Goal: Task Accomplishment & Management: Manage account settings

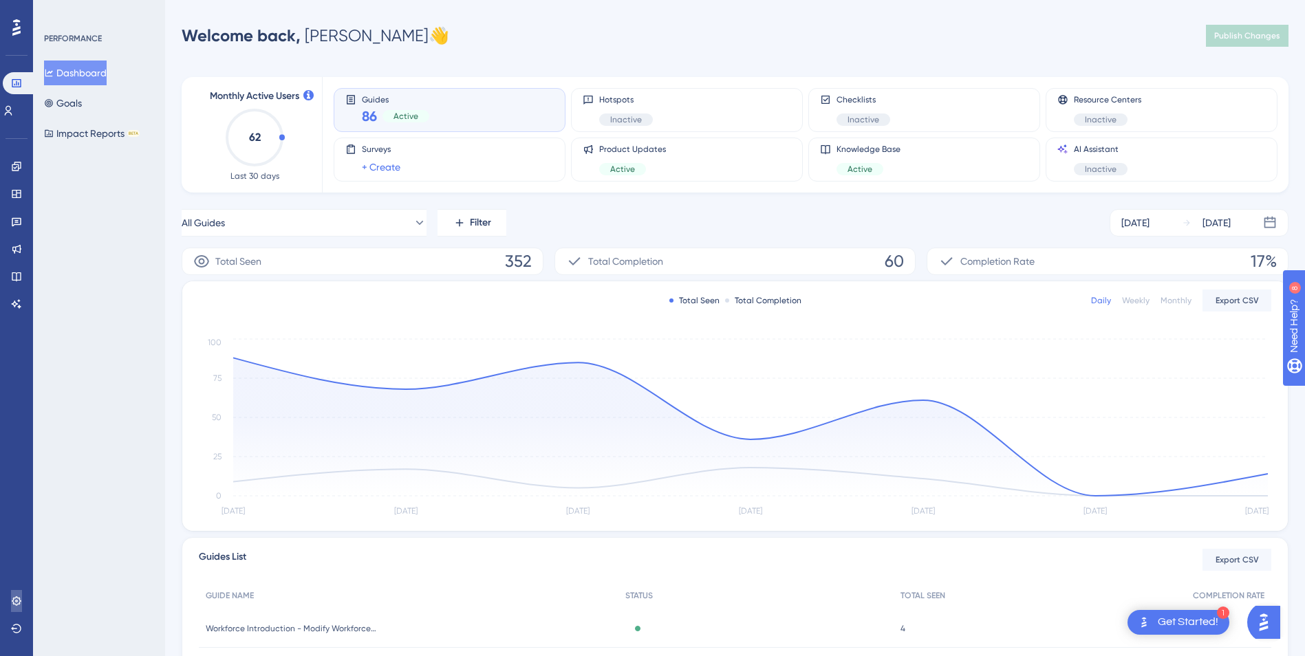
click at [15, 597] on icon at bounding box center [16, 601] width 11 height 11
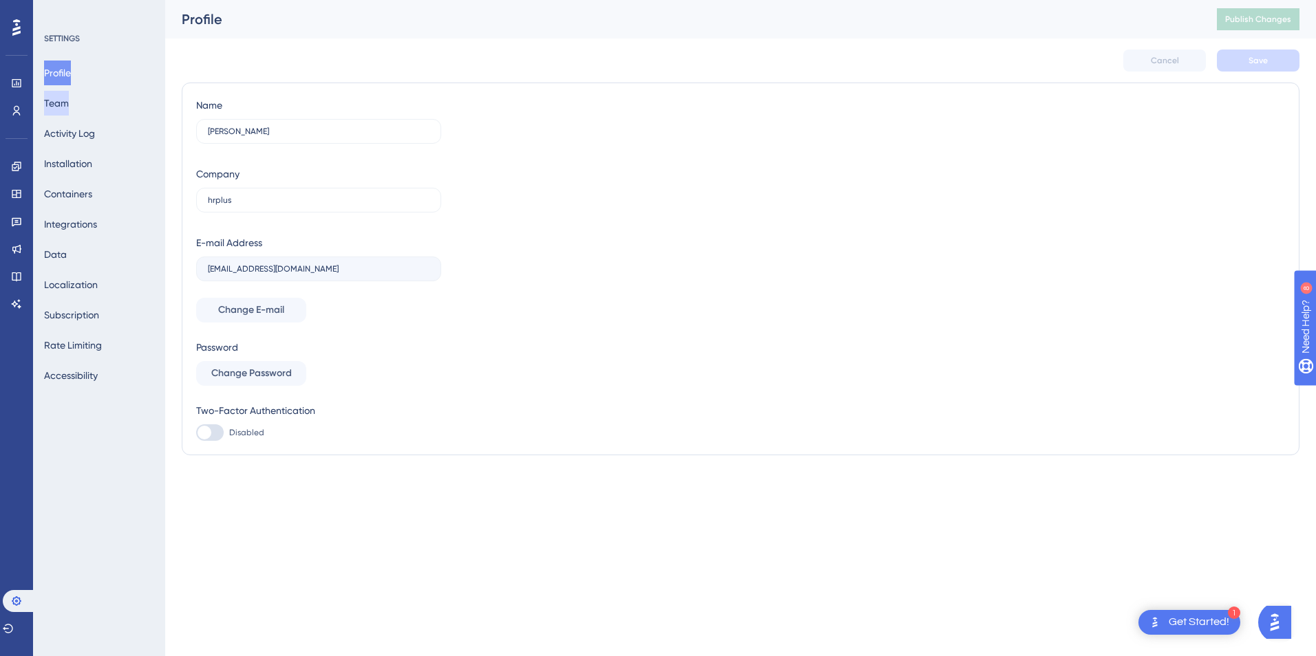
click at [69, 101] on button "Team" at bounding box center [56, 103] width 25 height 25
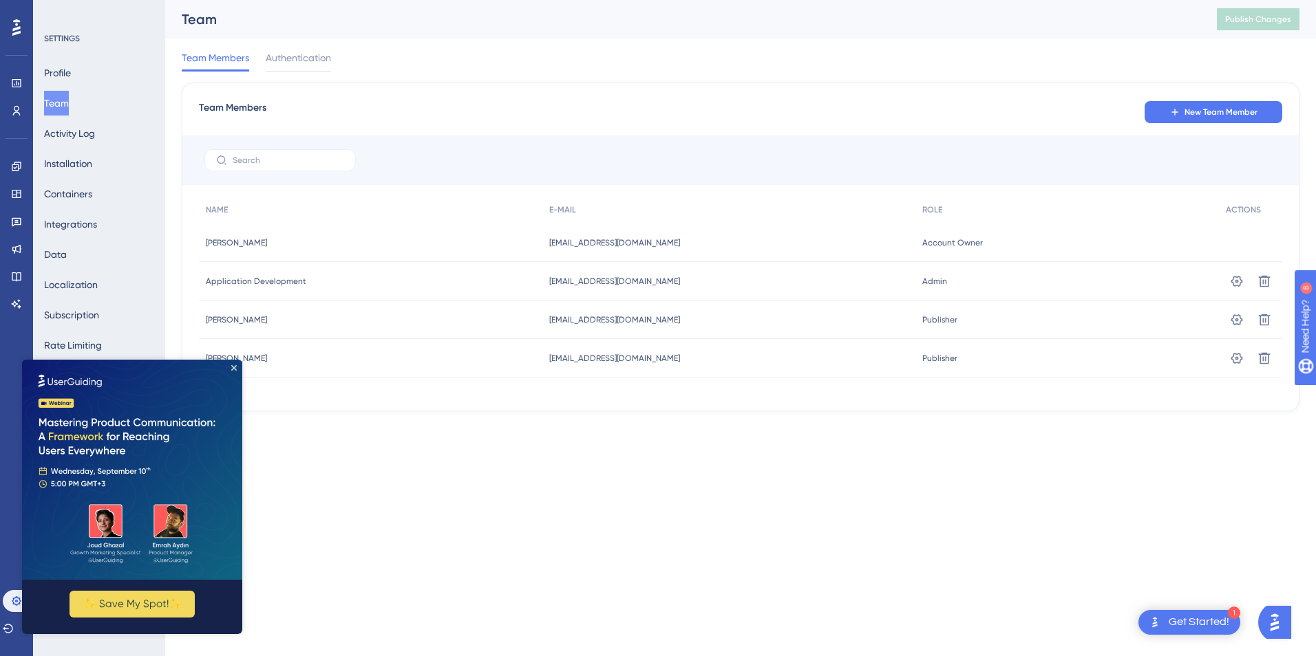
click at [735, 0] on html "1 Get Started! Performance Users Engagement Widgets Feedback Product Updates Kn…" at bounding box center [658, 0] width 1316 height 0
click at [236, 367] on icon "Close Preview" at bounding box center [234, 368] width 6 height 6
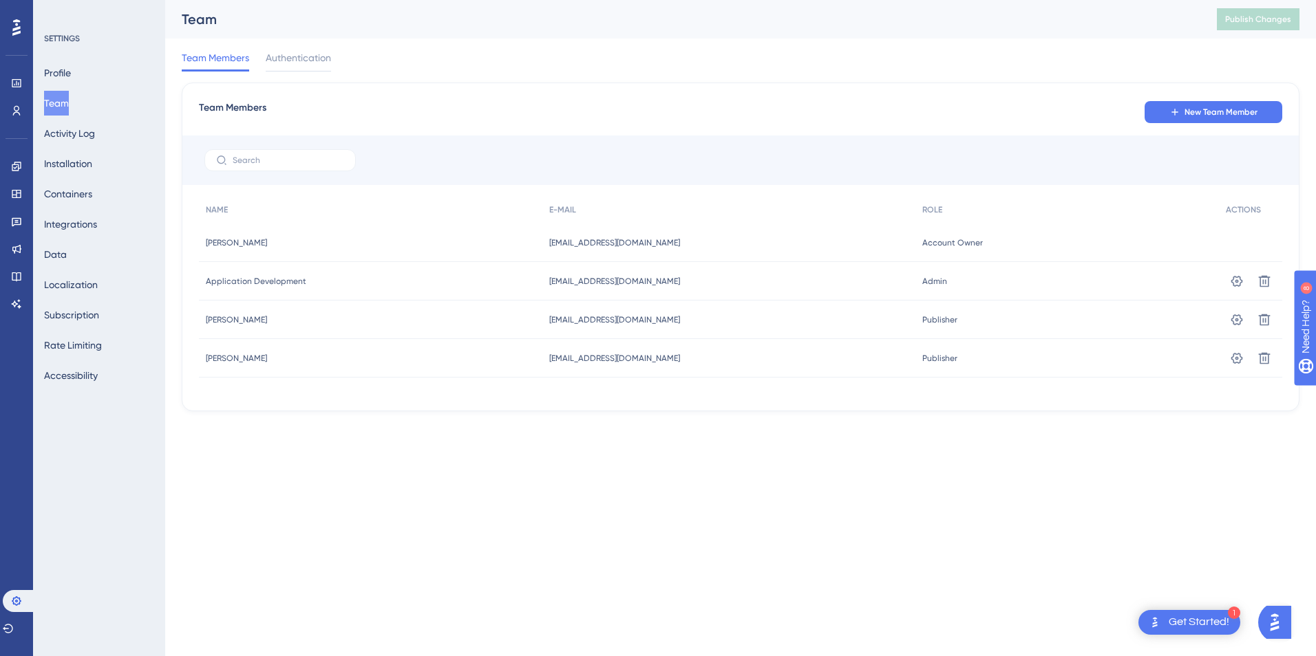
click at [462, 0] on html "1 Get Started! Performance Users Engagement Widgets Feedback Product Updates Kn…" at bounding box center [658, 0] width 1316 height 0
click at [1237, 321] on icon at bounding box center [1237, 319] width 12 height 11
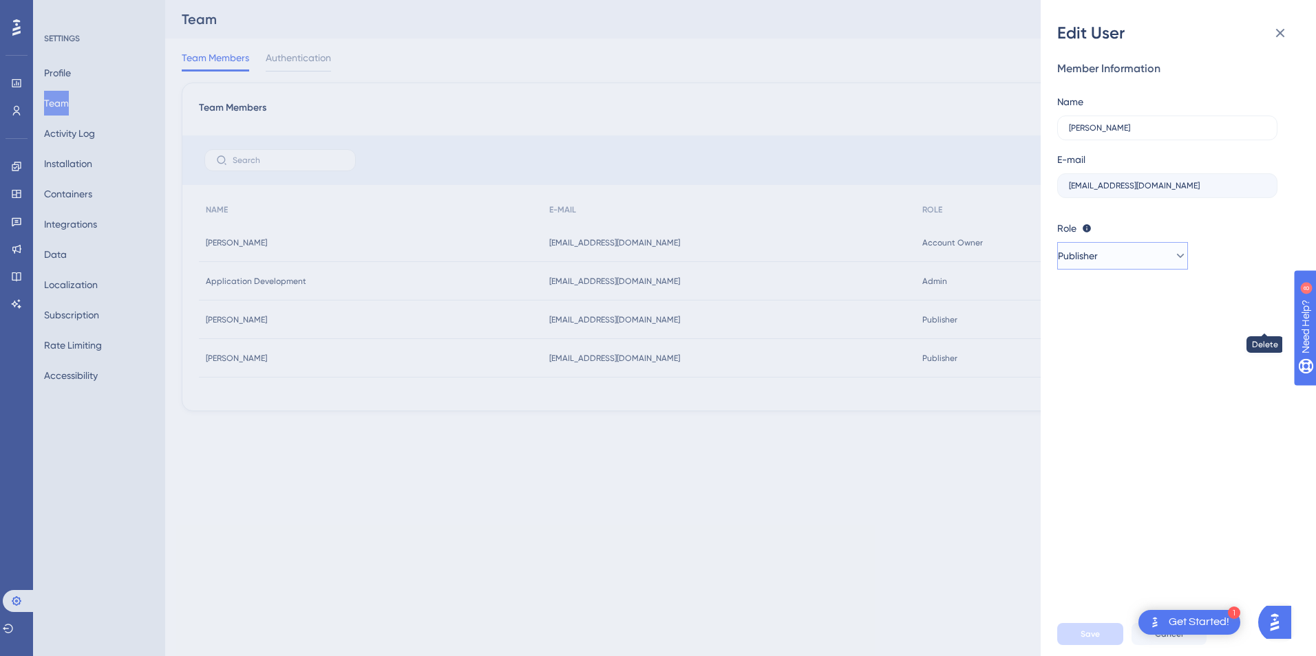
click at [1146, 250] on button "Publisher" at bounding box center [1122, 256] width 131 height 28
click at [1131, 283] on div "Admin Admin Publisher Publisher Editor Editor" at bounding box center [1122, 325] width 131 height 100
click at [1131, 290] on div "Admin Admin" at bounding box center [1122, 298] width 91 height 28
click at [1108, 636] on button "Save" at bounding box center [1090, 634] width 66 height 22
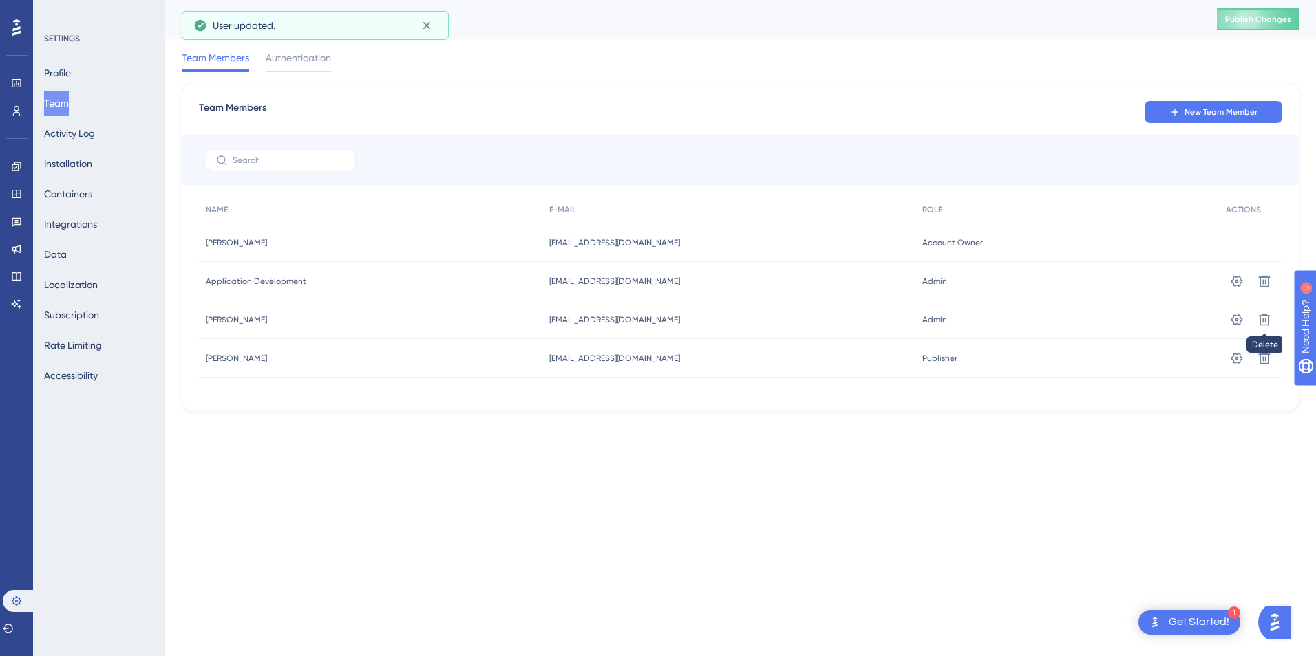
click at [1133, 0] on html "1 Get Started! Performance Users Engagement Widgets Feedback Product Updates Kn…" at bounding box center [658, 0] width 1316 height 0
click at [1195, 109] on span "New Team Member" at bounding box center [1220, 112] width 73 height 11
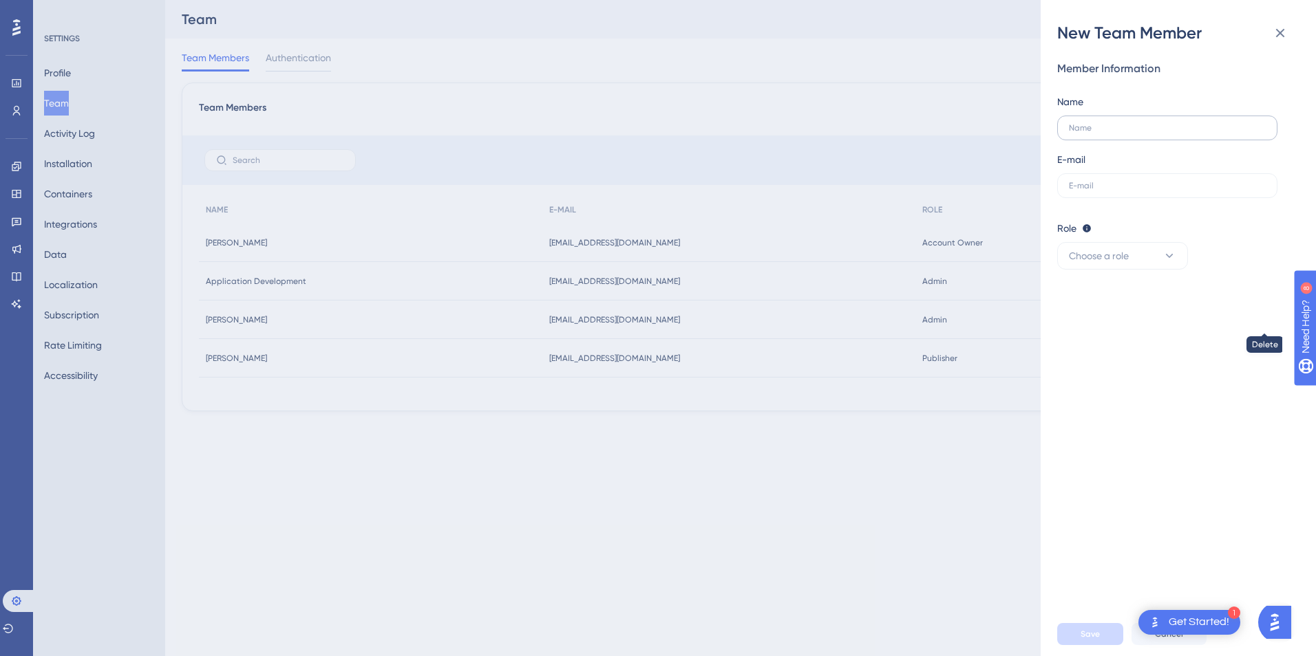
click at [1119, 121] on label at bounding box center [1167, 128] width 220 height 25
click at [1119, 123] on input "text" at bounding box center [1167, 128] width 197 height 10
type input "[EMAIL_ADDRESS][DOMAIN_NAME]"
paste input "[EMAIL_ADDRESS][DOMAIN_NAME]"
type input "[EMAIL_ADDRESS][DOMAIN_NAME]"
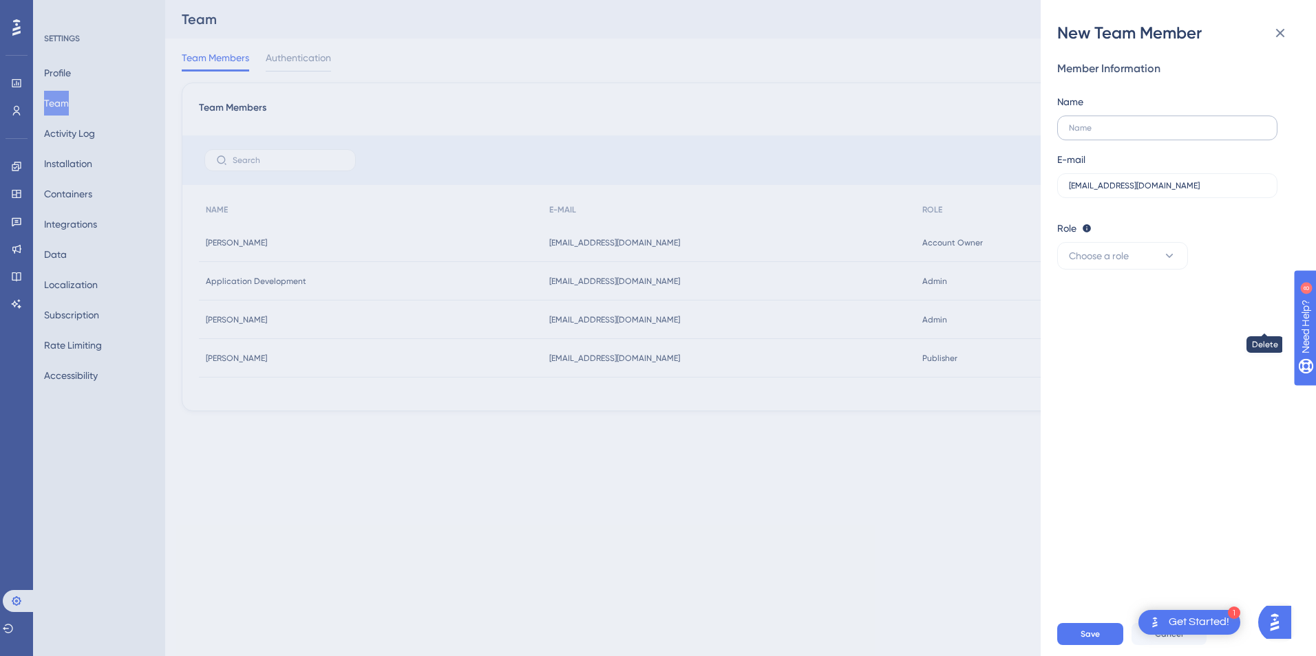
click at [1124, 118] on label at bounding box center [1167, 128] width 220 height 25
click at [1124, 123] on input "text" at bounding box center [1167, 128] width 197 height 10
type input "[PERSON_NAME]"
click at [1124, 258] on span "Choose a role" at bounding box center [1099, 256] width 60 height 17
click at [1122, 317] on div "Publisher Publisher" at bounding box center [1122, 326] width 91 height 28
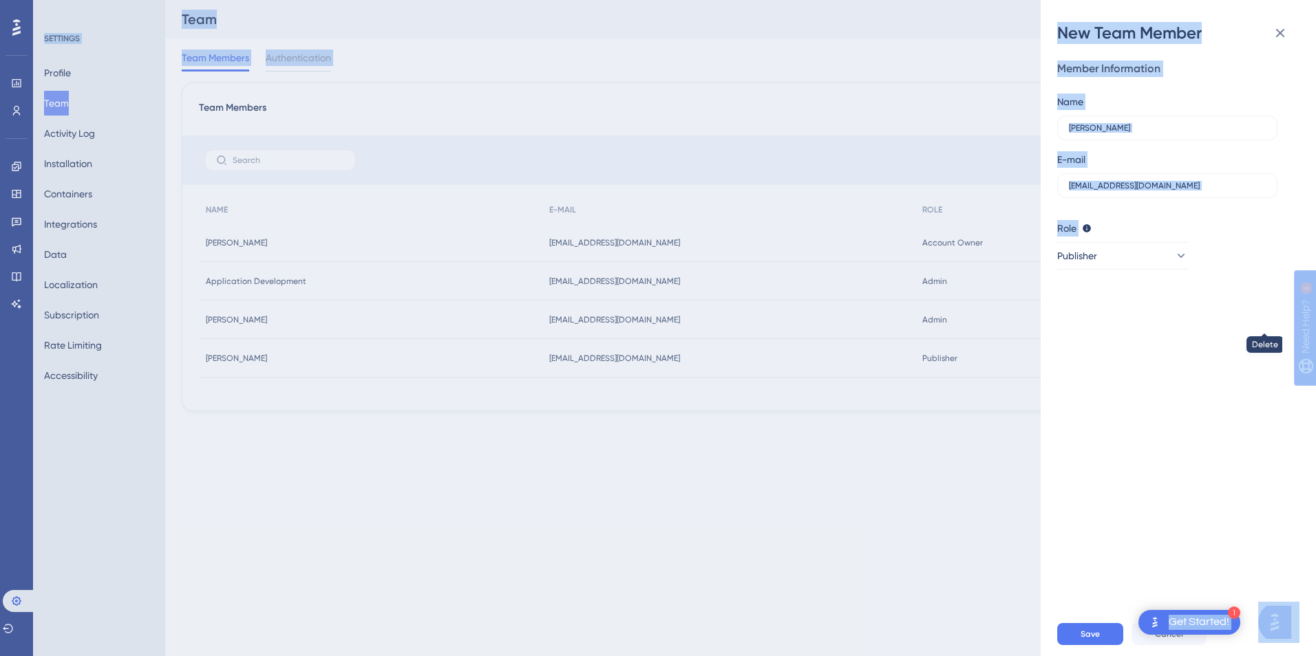
drag, startPoint x: 1169, startPoint y: 620, endPoint x: 1161, endPoint y: 515, distance: 105.5
click at [1161, 0] on body "1 Get Started! Performance Users Engagement Widgets Feedback Product Updates Kn…" at bounding box center [658, 0] width 1316 height 0
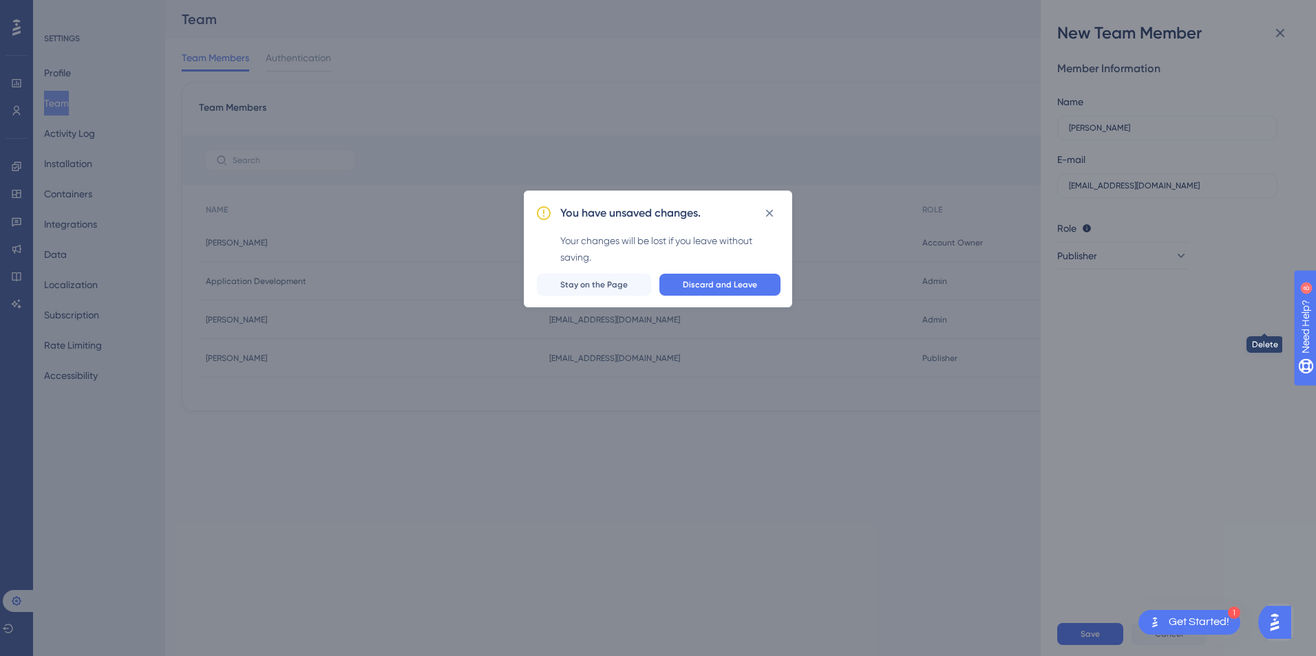
drag, startPoint x: 1161, startPoint y: 515, endPoint x: 1125, endPoint y: 509, distance: 36.9
click at [1125, 509] on div "You have unsaved changes. Your changes will be lost if you leave without saving…" at bounding box center [658, 328] width 1316 height 656
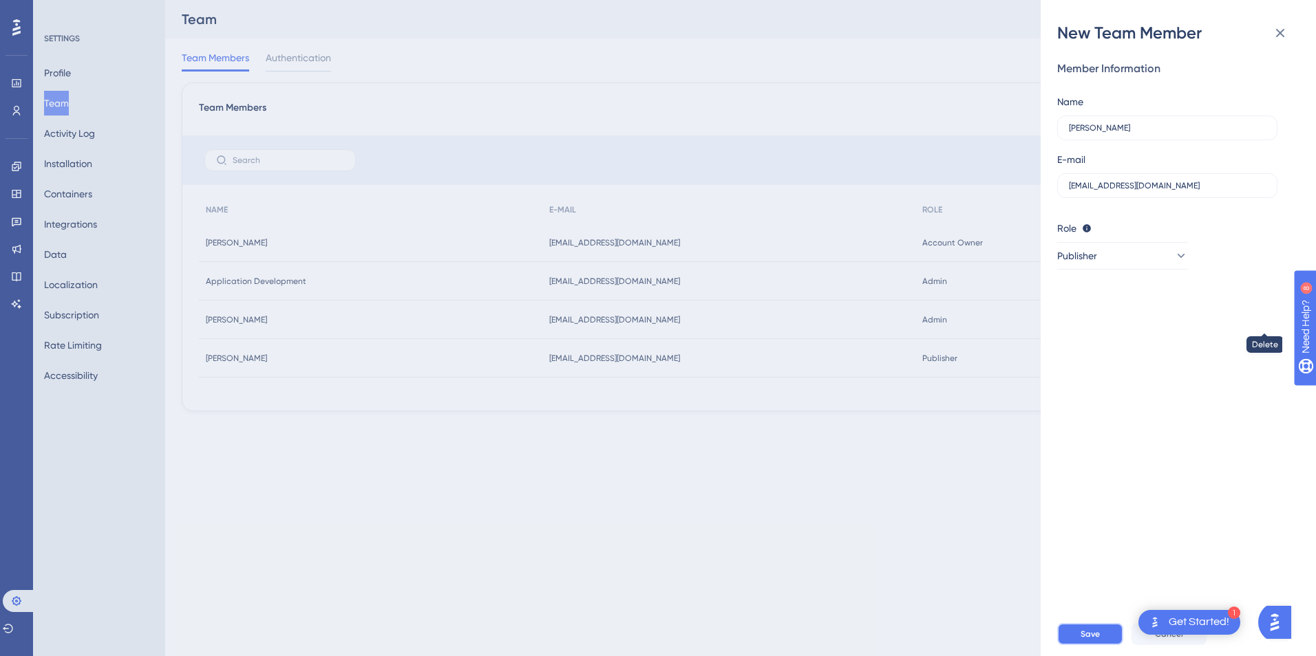
click at [1080, 637] on span "Save" at bounding box center [1089, 634] width 19 height 11
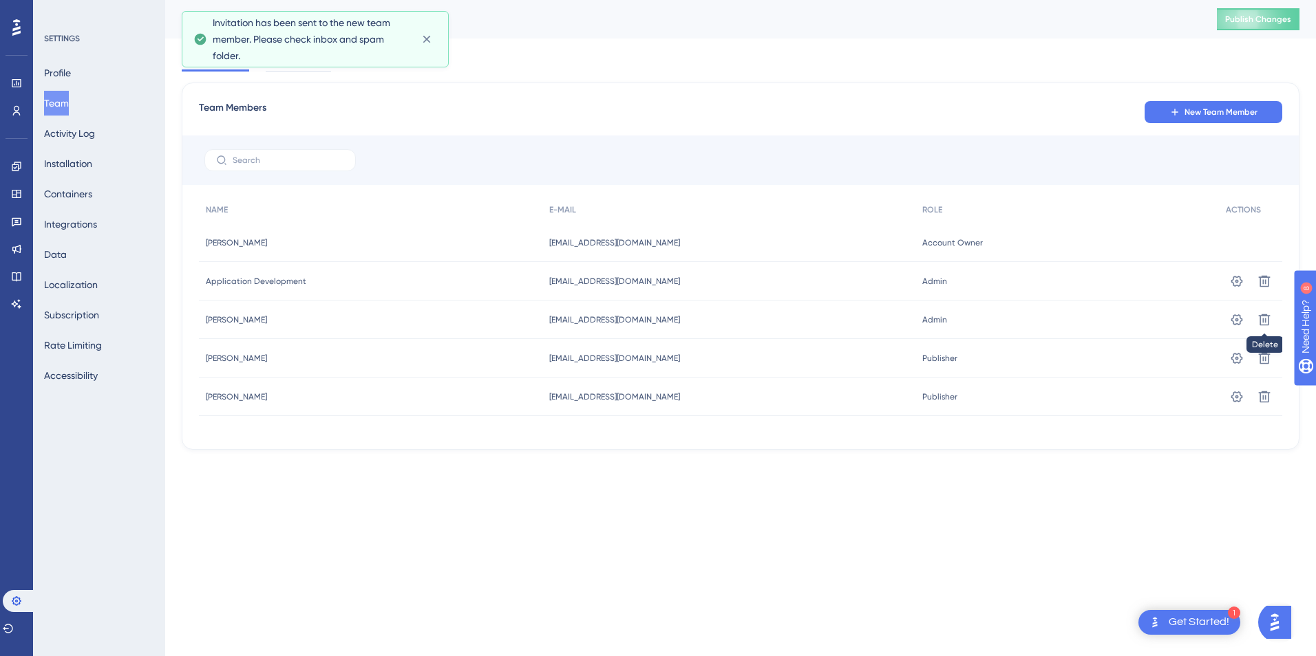
click at [858, 0] on html "1 Get Started! Performance Users Engagement Widgets Feedback Product Updates Kn…" at bounding box center [658, 0] width 1316 height 0
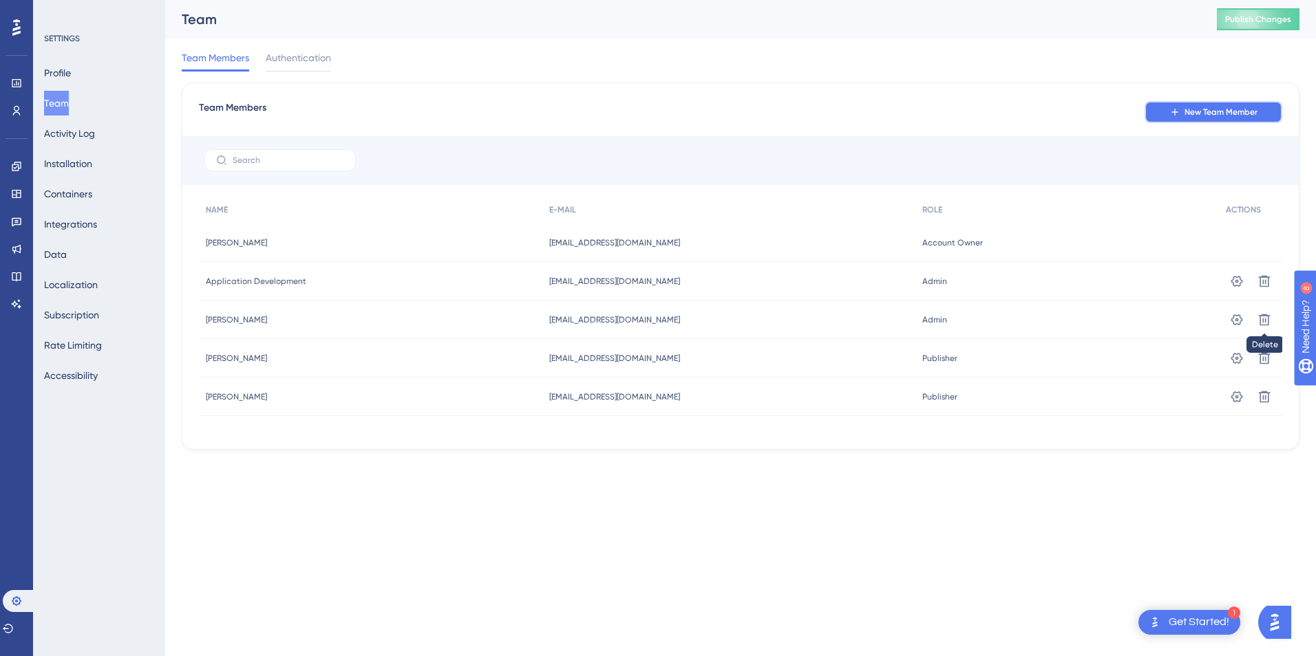
click at [1210, 113] on span "New Team Member" at bounding box center [1220, 112] width 73 height 11
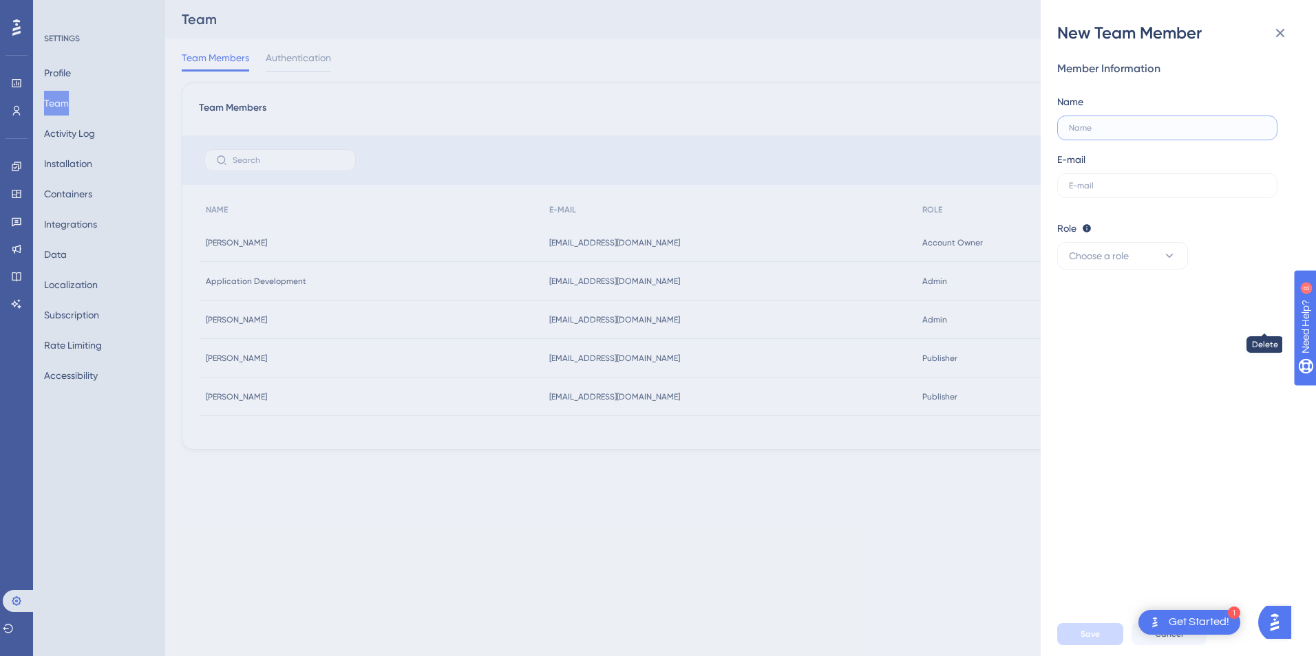
click at [1088, 123] on input "text" at bounding box center [1167, 128] width 197 height 10
type input "[EMAIL_ADDRESS][DOMAIN_NAME]"
type input "[PERSON_NAME]"
click at [1095, 183] on input "text" at bounding box center [1167, 186] width 197 height 10
paste input "[EMAIL_ADDRESS][DOMAIN_NAME]"
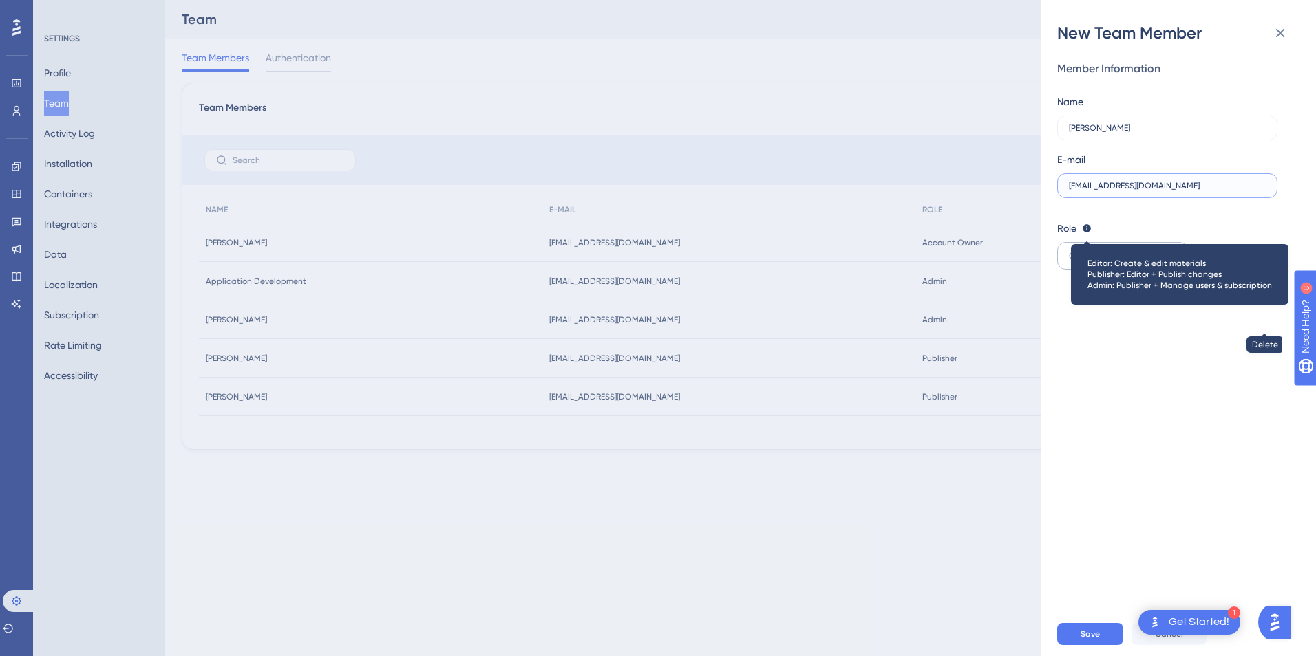
type input "[EMAIL_ADDRESS][DOMAIN_NAME]"
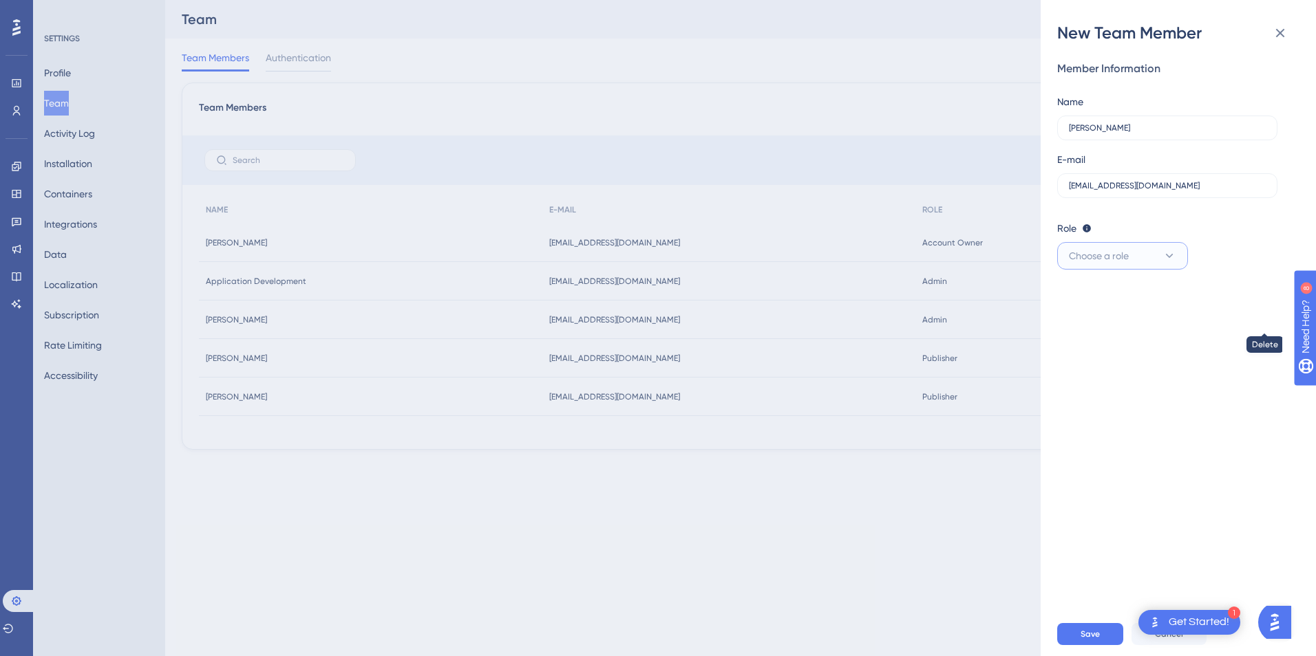
click at [1089, 250] on span "Choose a role" at bounding box center [1099, 256] width 60 height 17
click at [1101, 291] on span "Admin" at bounding box center [1091, 298] width 28 height 17
click at [1103, 250] on button "Admin" at bounding box center [1122, 256] width 131 height 28
click at [1107, 320] on span "Publisher" at bounding box center [1097, 325] width 40 height 17
click at [1093, 634] on span "Save" at bounding box center [1089, 634] width 19 height 11
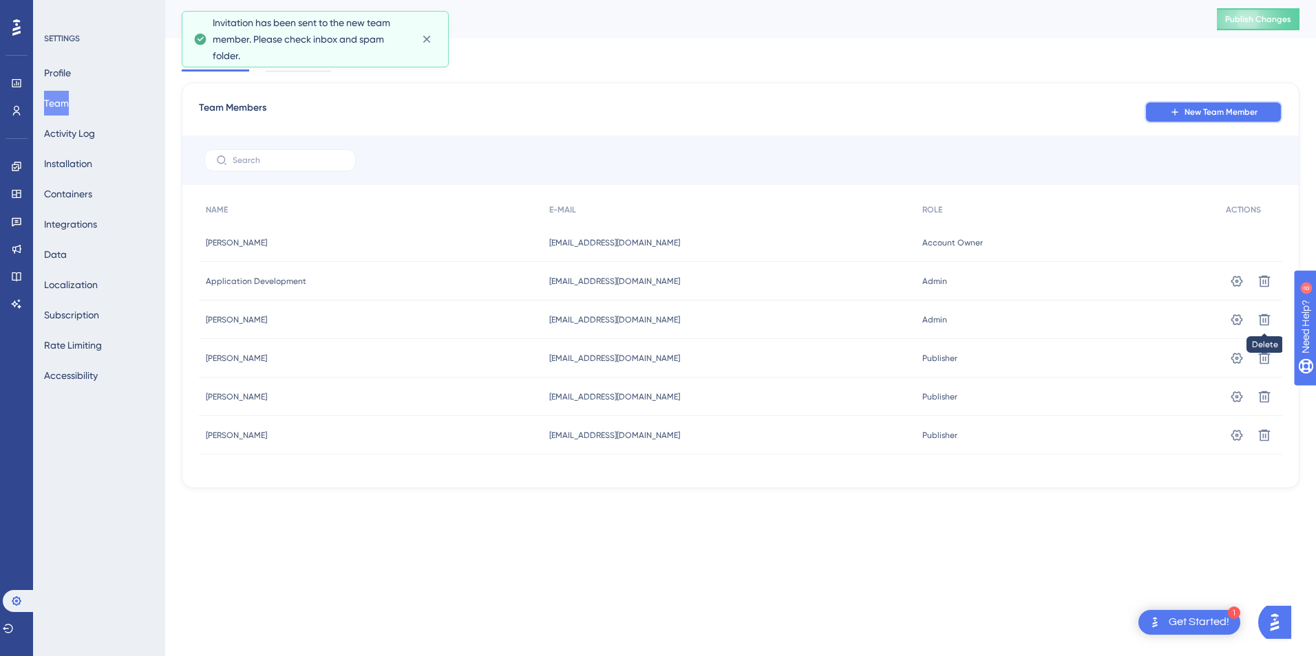
click at [1210, 114] on span "New Team Member" at bounding box center [1220, 112] width 73 height 11
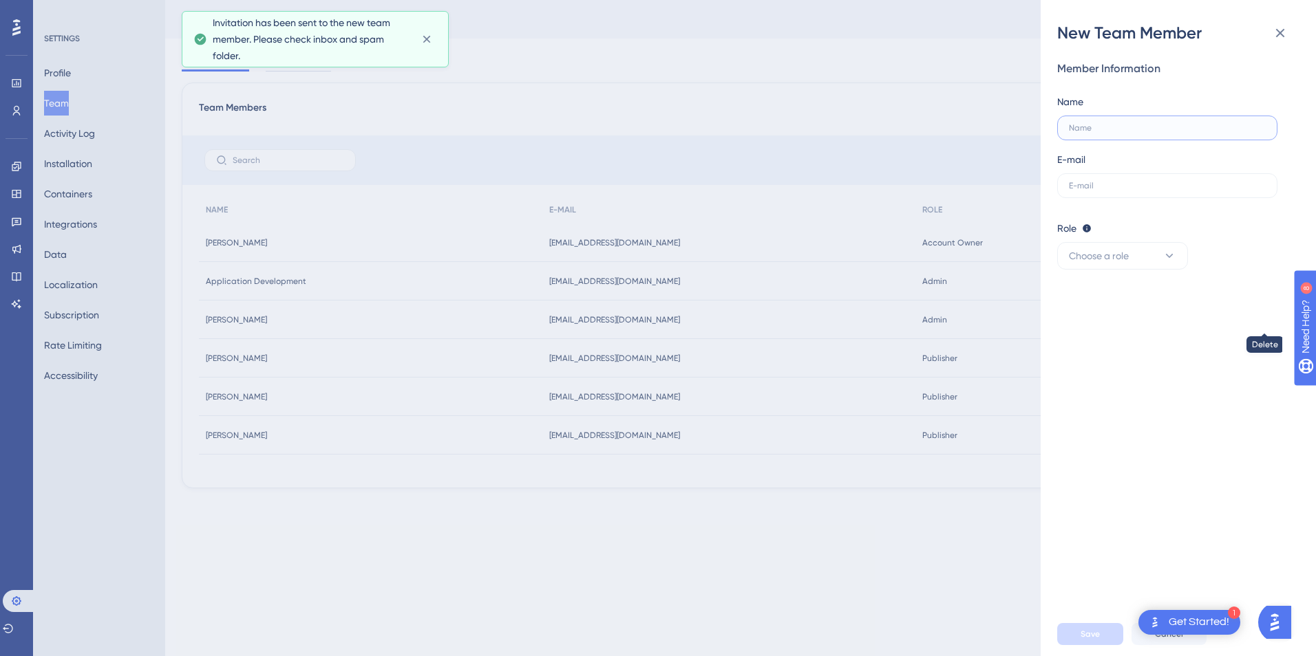
click at [1102, 131] on input "text" at bounding box center [1167, 128] width 197 height 10
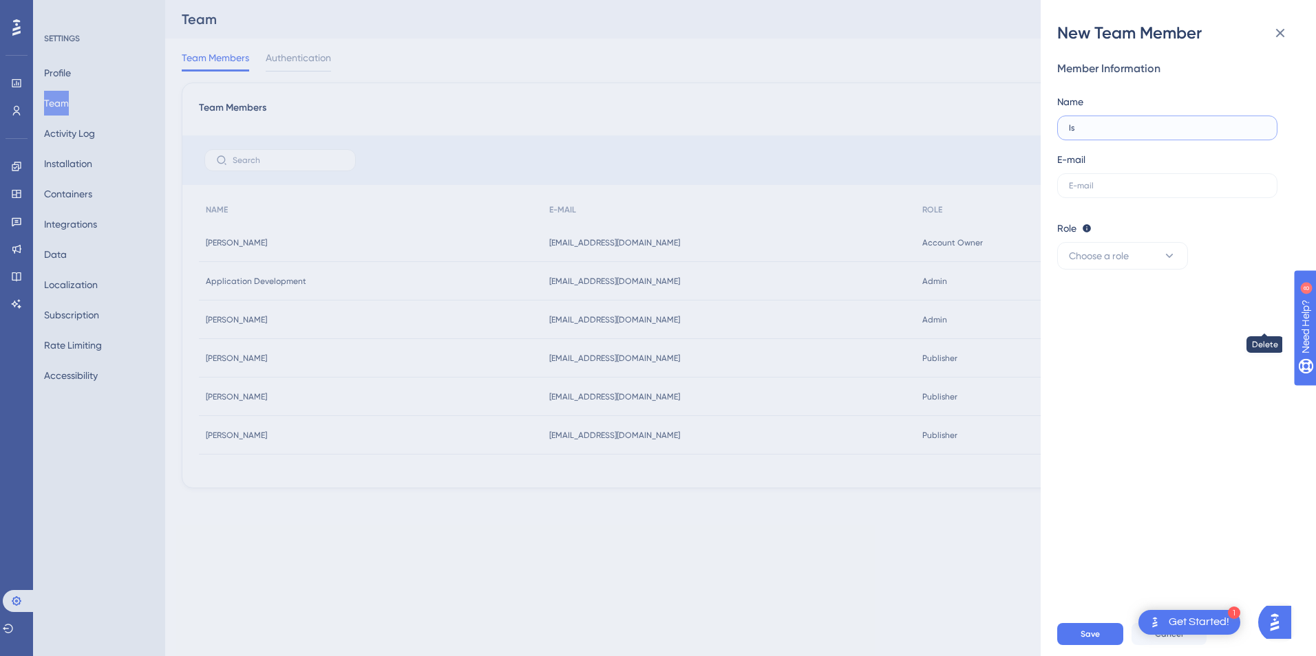
type input "I"
type input "[PERSON_NAME][EMAIL_ADDRESS][DOMAIN_NAME]"
paste input "[PERSON_NAME][EMAIL_ADDRESS][DOMAIN_NAME]"
type input "[PERSON_NAME][EMAIL_ADDRESS][DOMAIN_NAME]"
click at [1102, 131] on input "text" at bounding box center [1167, 128] width 197 height 10
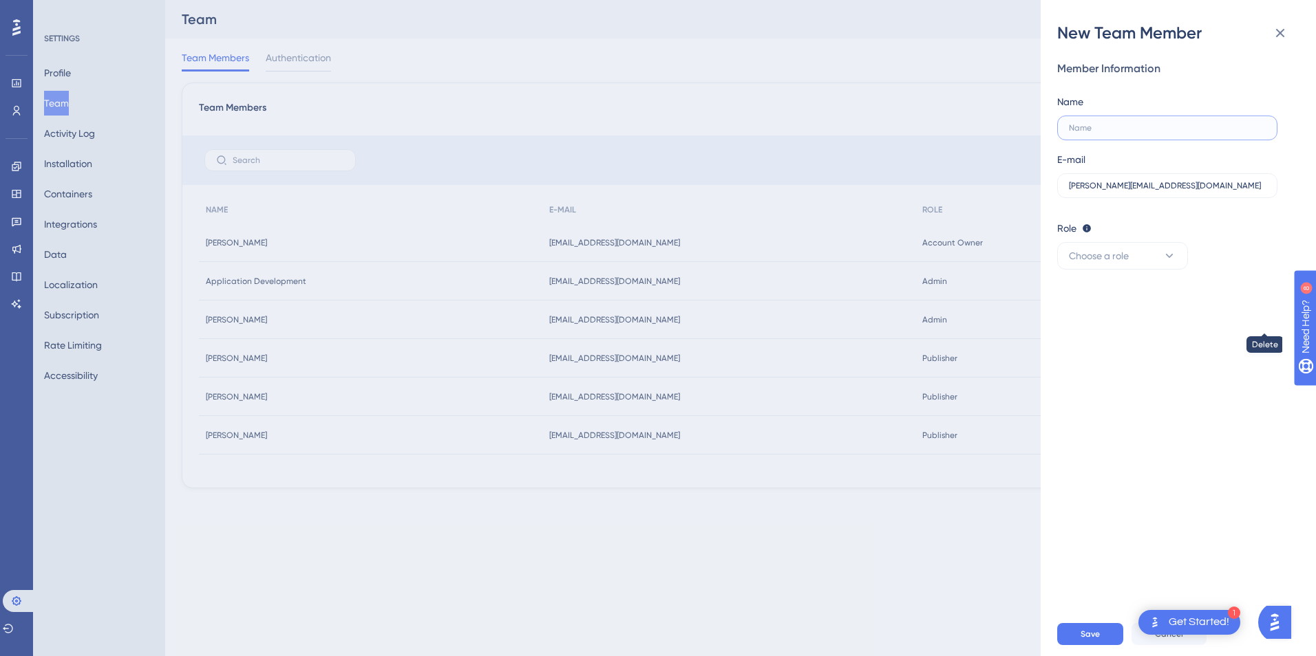
type input "i"
type input "[PERSON_NAME]"
click at [1120, 260] on span "Choose a role" at bounding box center [1099, 256] width 60 height 17
click at [1113, 326] on span "Publisher" at bounding box center [1097, 325] width 40 height 17
click at [1095, 630] on span "Save" at bounding box center [1089, 634] width 19 height 11
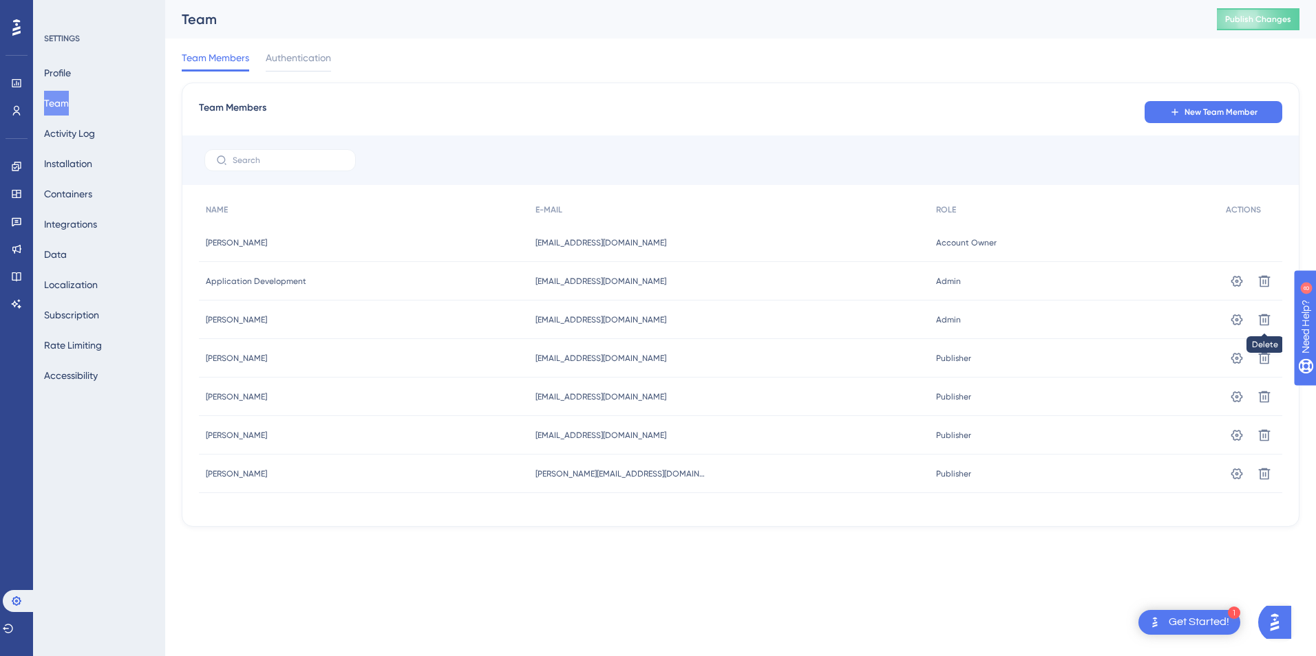
click at [767, 0] on html "1 Get Started! Performance Users Engagement Widgets Feedback Product Updates Kn…" at bounding box center [658, 0] width 1316 height 0
click at [1203, 126] on div "Team Members New Team Member NAME E-MAIL ROLE ACTIONS [PERSON_NAME] [PERSON_NAM…" at bounding box center [740, 305] width 1117 height 445
click at [1203, 118] on button "New Team Member" at bounding box center [1213, 112] width 138 height 22
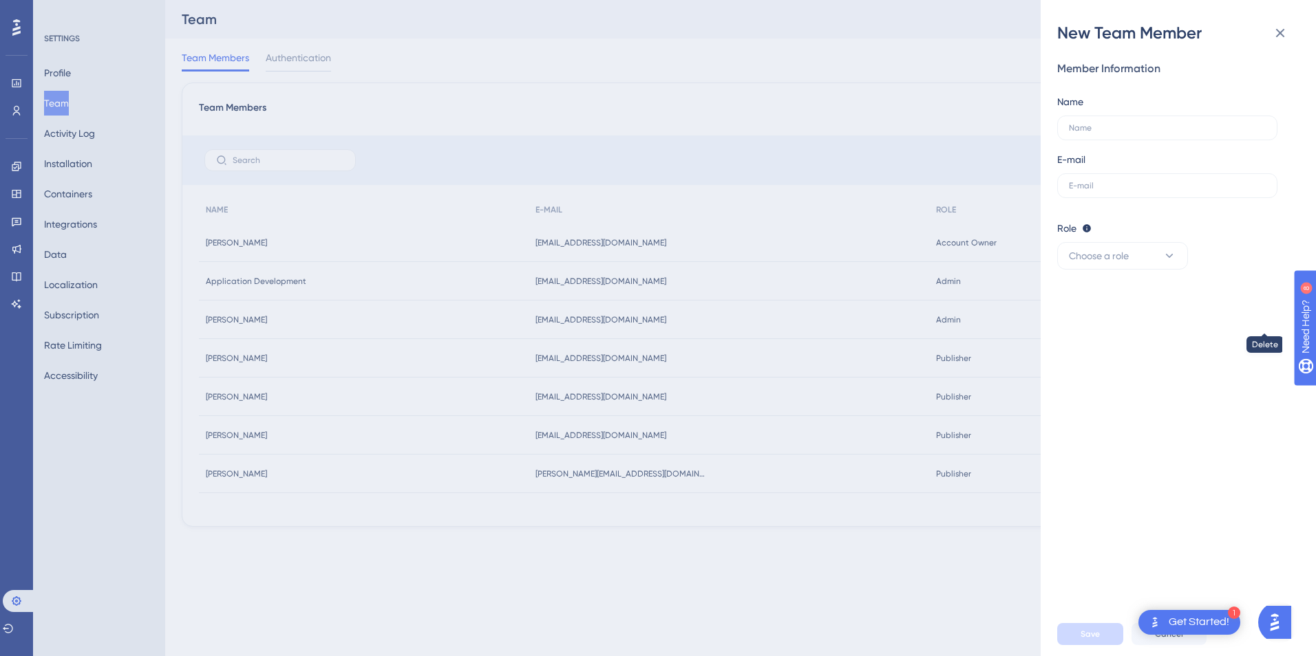
click at [970, 87] on div "New Team Member Member Information Name E-mail Role Editor: Create & edit mater…" at bounding box center [658, 328] width 1316 height 656
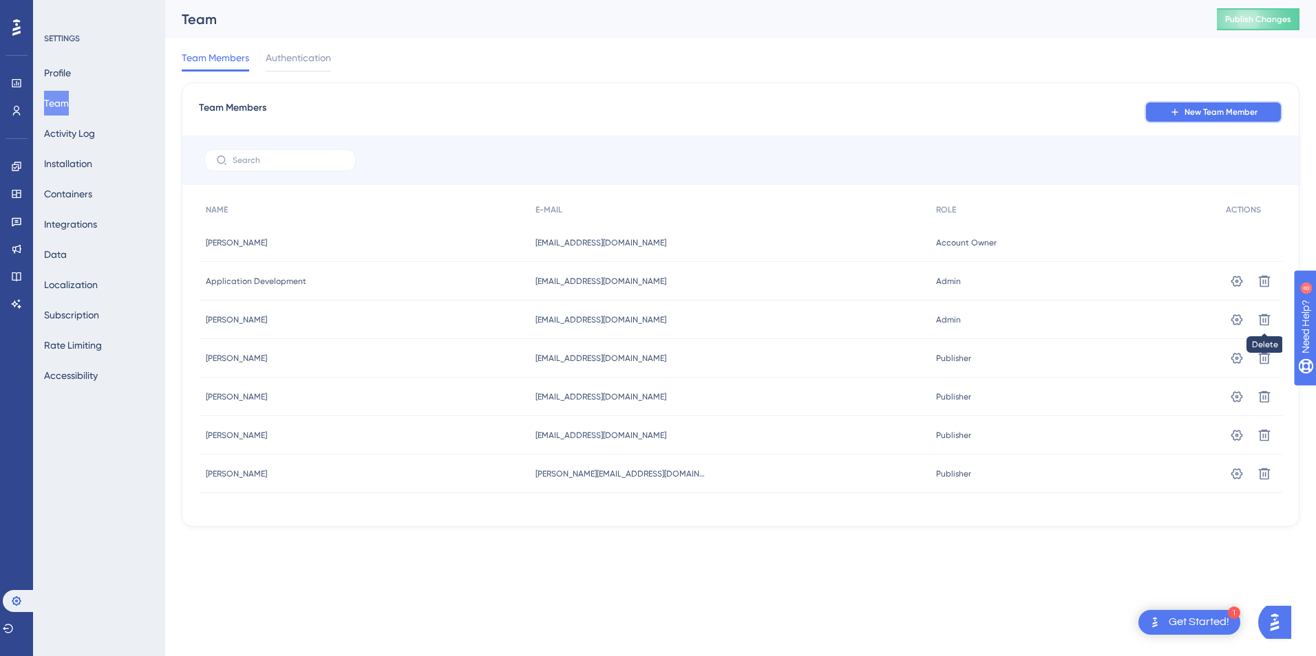
click at [1190, 113] on span "New Team Member" at bounding box center [1220, 112] width 73 height 11
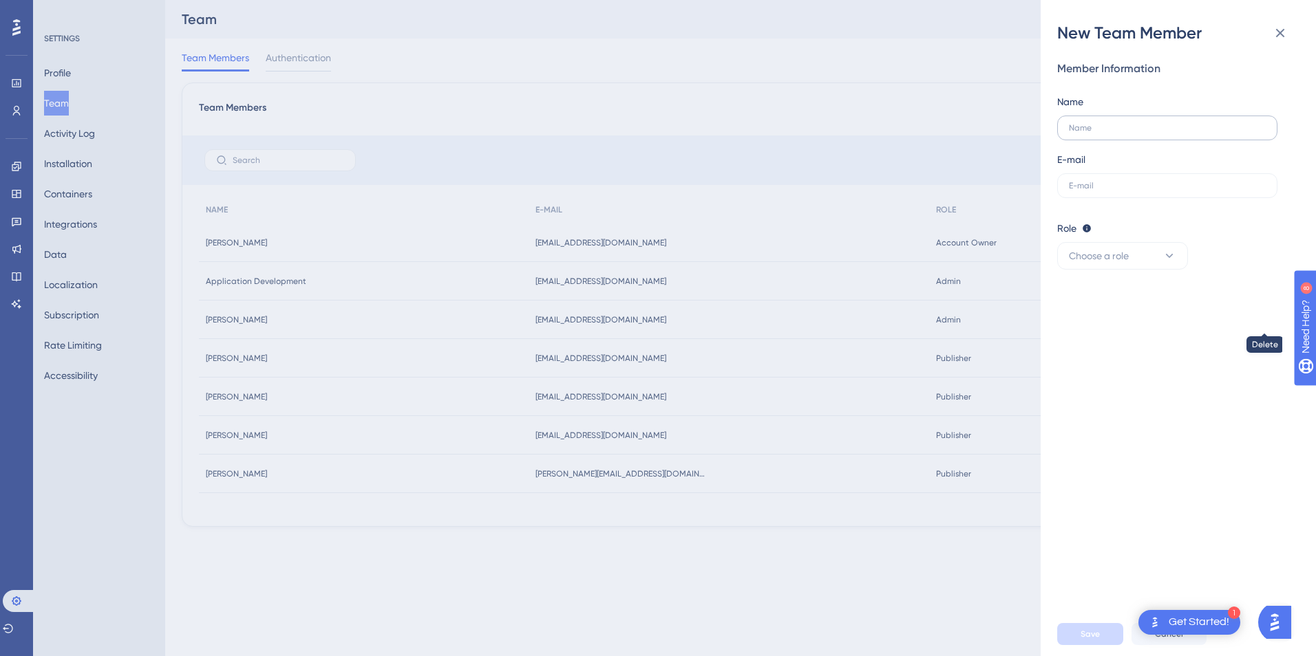
drag, startPoint x: 1120, startPoint y: 116, endPoint x: 1120, endPoint y: 123, distance: 7.6
click at [1120, 117] on label at bounding box center [1167, 128] width 220 height 25
click at [1120, 123] on input "text" at bounding box center [1167, 128] width 197 height 10
click at [1120, 125] on input "text" at bounding box center [1167, 128] width 197 height 10
type input "C"
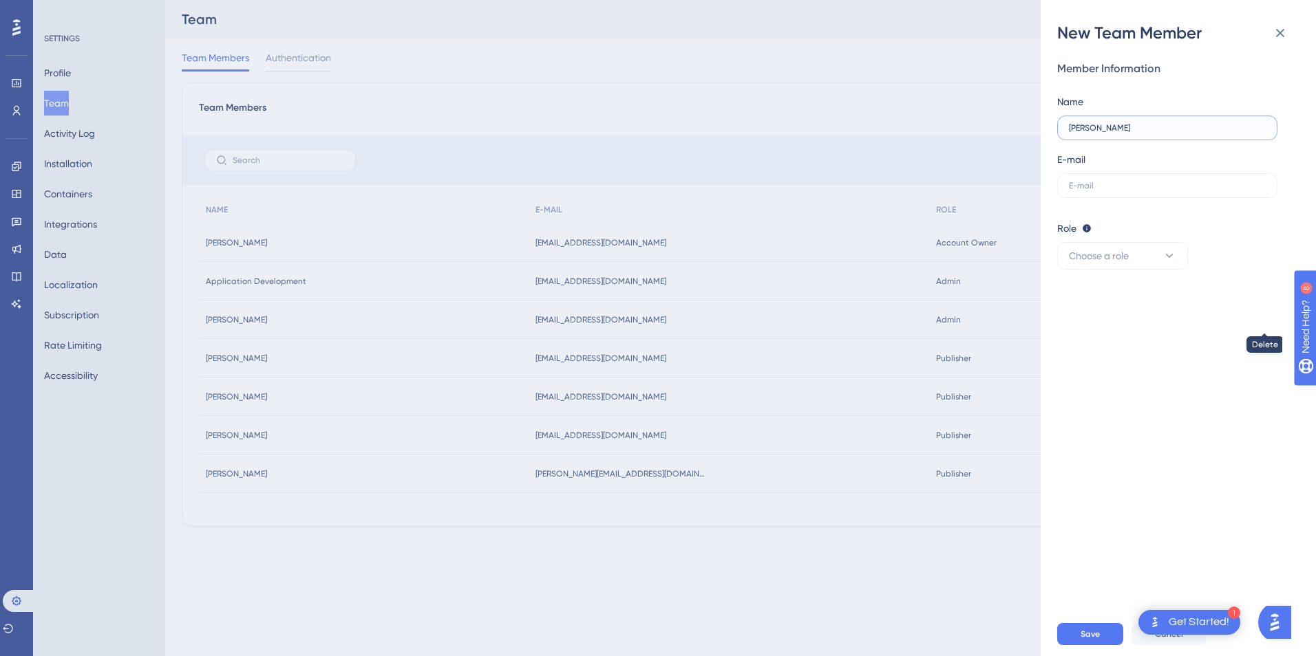
type input "[PERSON_NAME]"
click at [1166, 182] on input "text" at bounding box center [1167, 186] width 197 height 10
type input "[EMAIL_ADDRESS][DOMAIN_NAME]"
click at [1140, 257] on button "Choose a role" at bounding box center [1122, 256] width 131 height 28
click at [1122, 297] on div "Admin Admin" at bounding box center [1122, 298] width 91 height 28
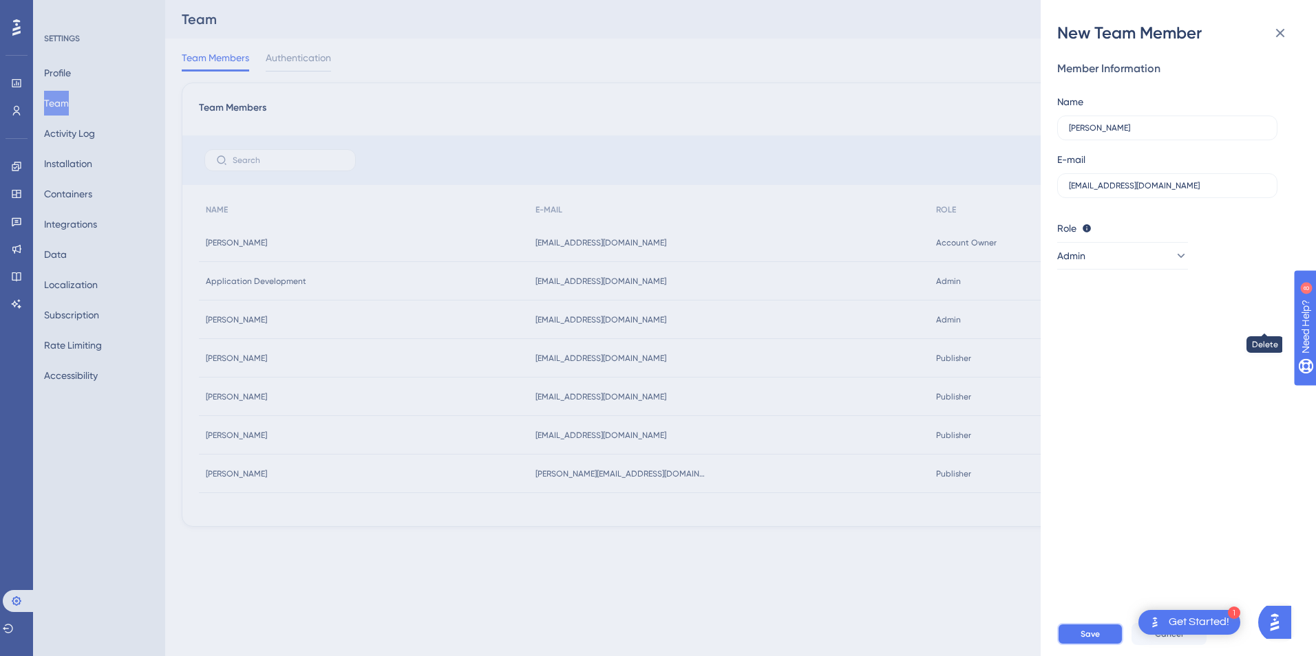
click at [1102, 633] on button "Save" at bounding box center [1090, 634] width 66 height 22
click at [1273, 25] on icon at bounding box center [1280, 33] width 17 height 17
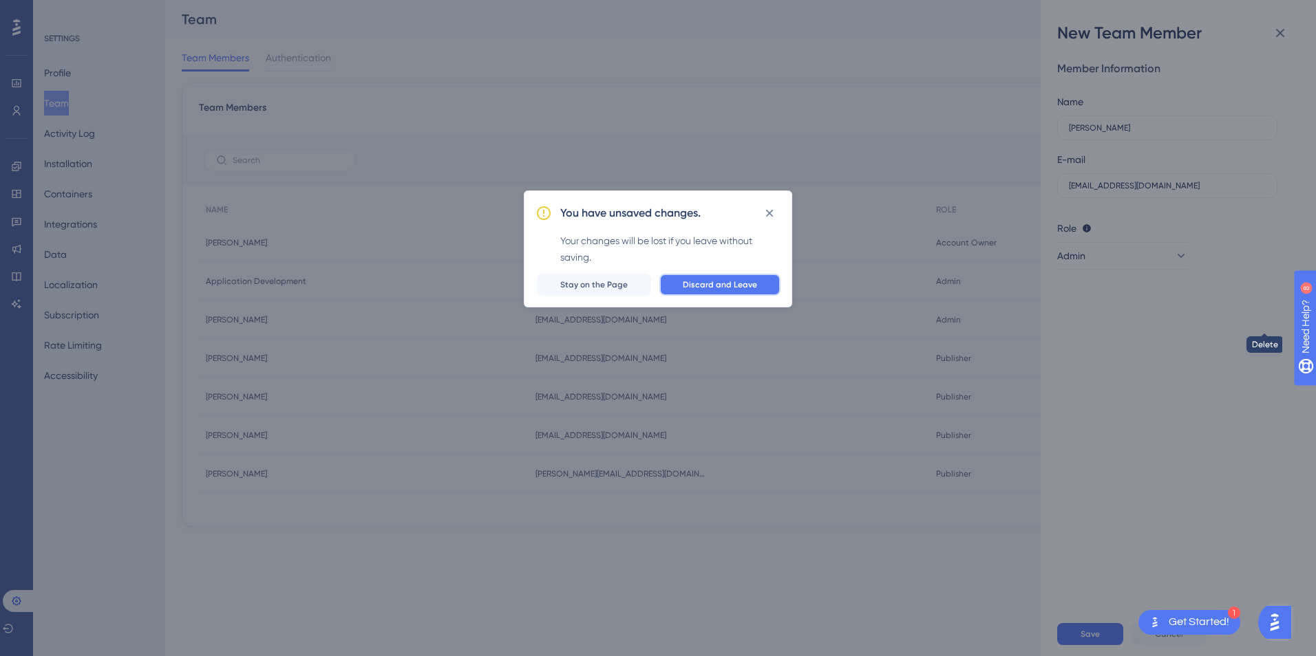
click at [694, 292] on button "Discard and Leave" at bounding box center [719, 285] width 121 height 22
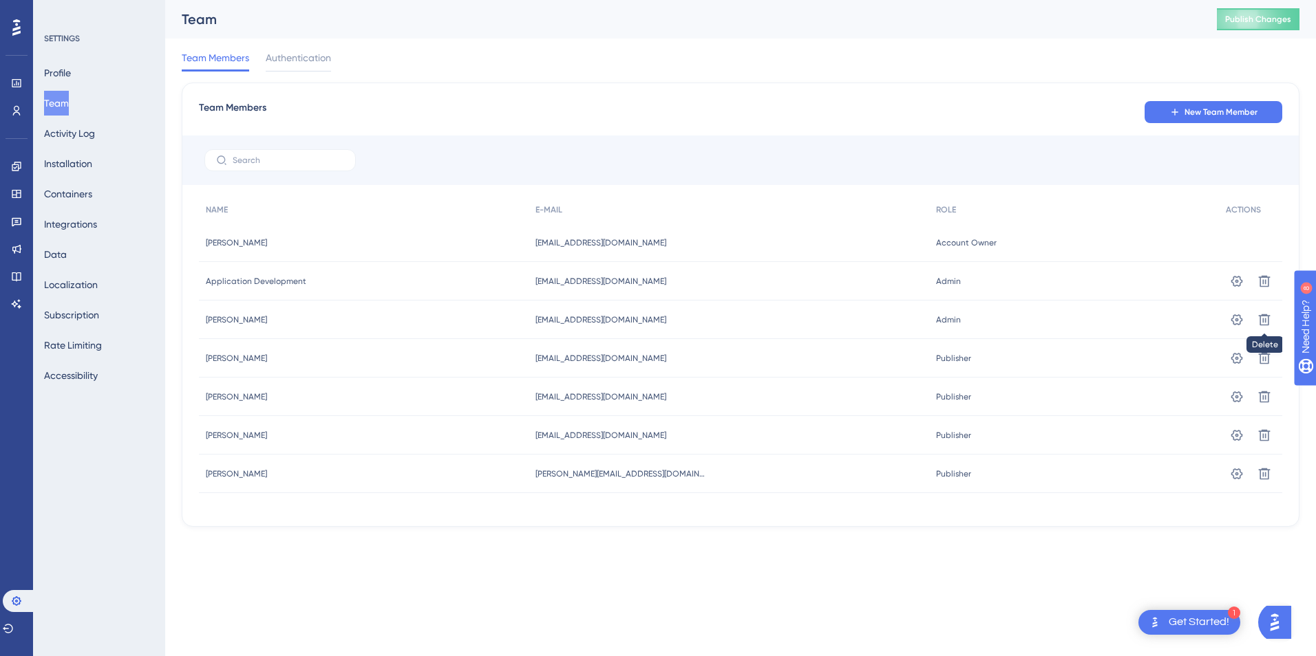
click at [290, 147] on div at bounding box center [740, 161] width 1116 height 50
click at [292, 152] on label at bounding box center [279, 160] width 151 height 22
click at [292, 156] on input "text" at bounding box center [288, 161] width 111 height 10
click at [293, 154] on label at bounding box center [279, 160] width 151 height 22
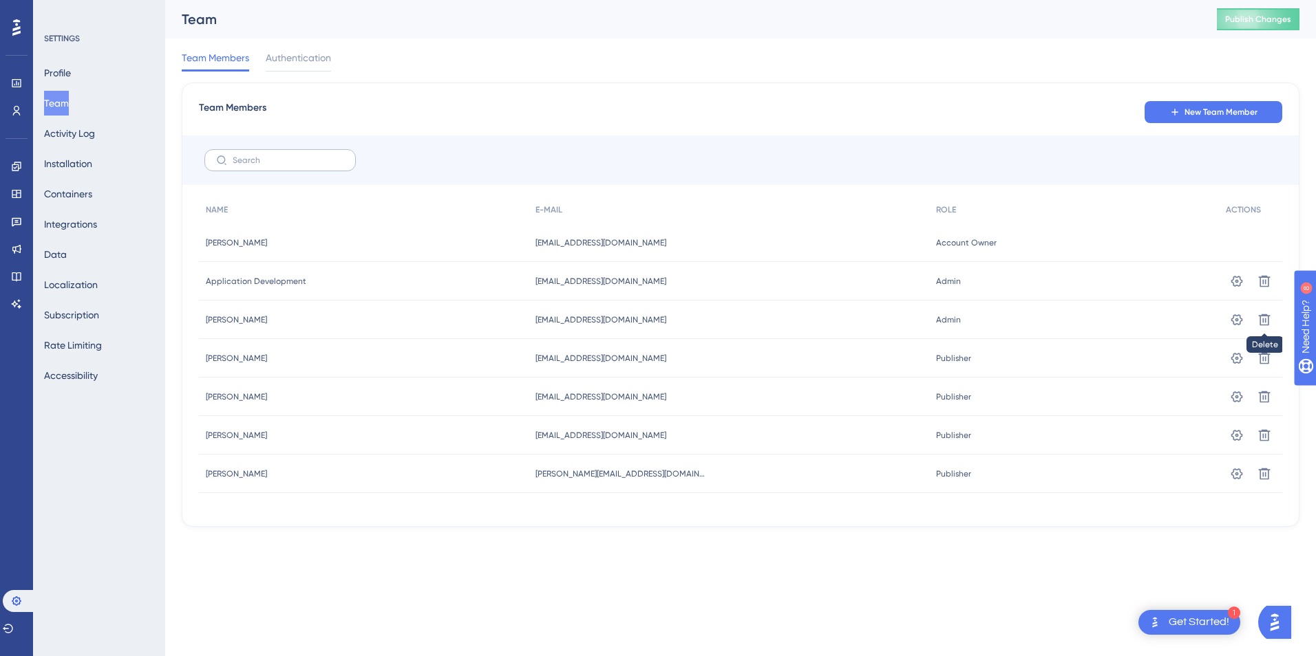
click at [293, 156] on input "text" at bounding box center [288, 161] width 111 height 10
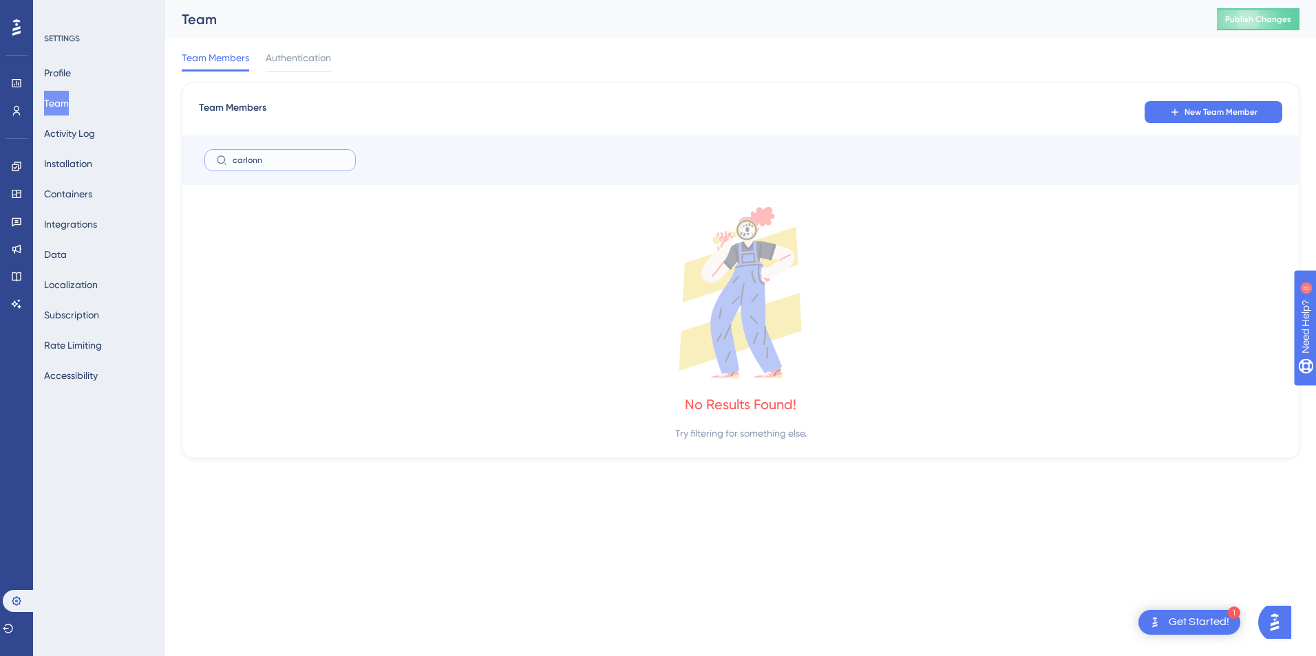
type input "carlonn"
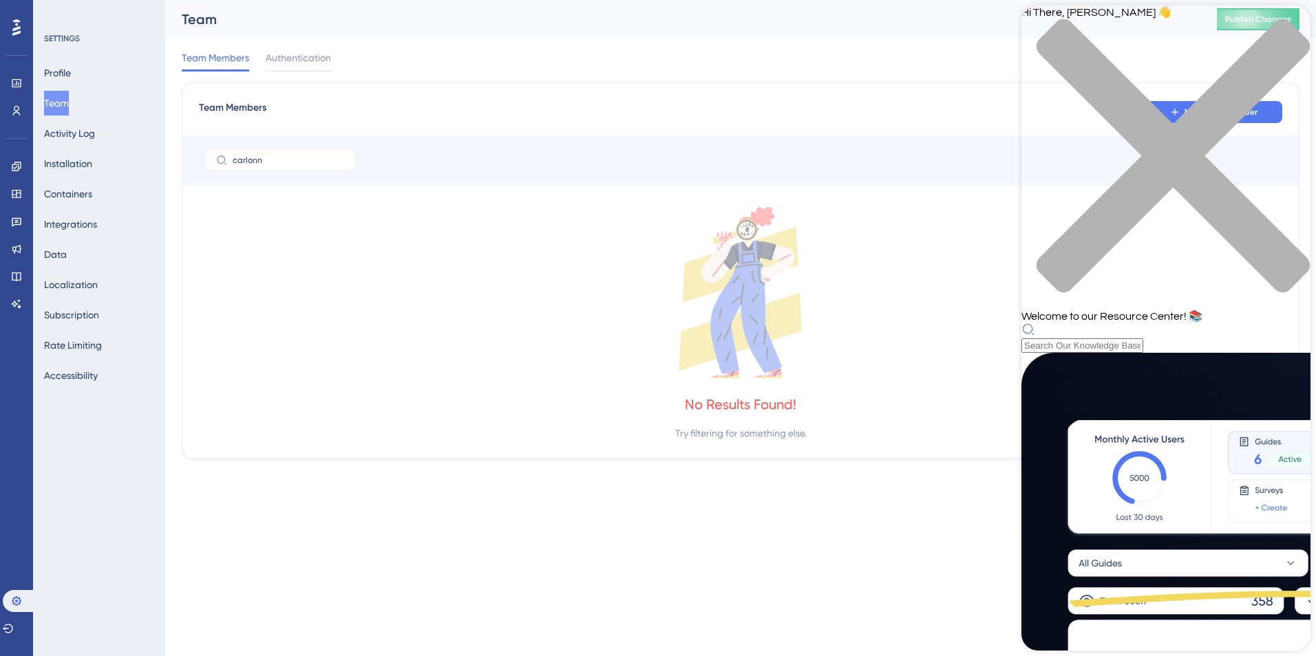
click at [914, 275] on icon at bounding box center [740, 292] width 1083 height 171
click at [1284, 30] on div "close resource center" at bounding box center [1165, 164] width 289 height 291
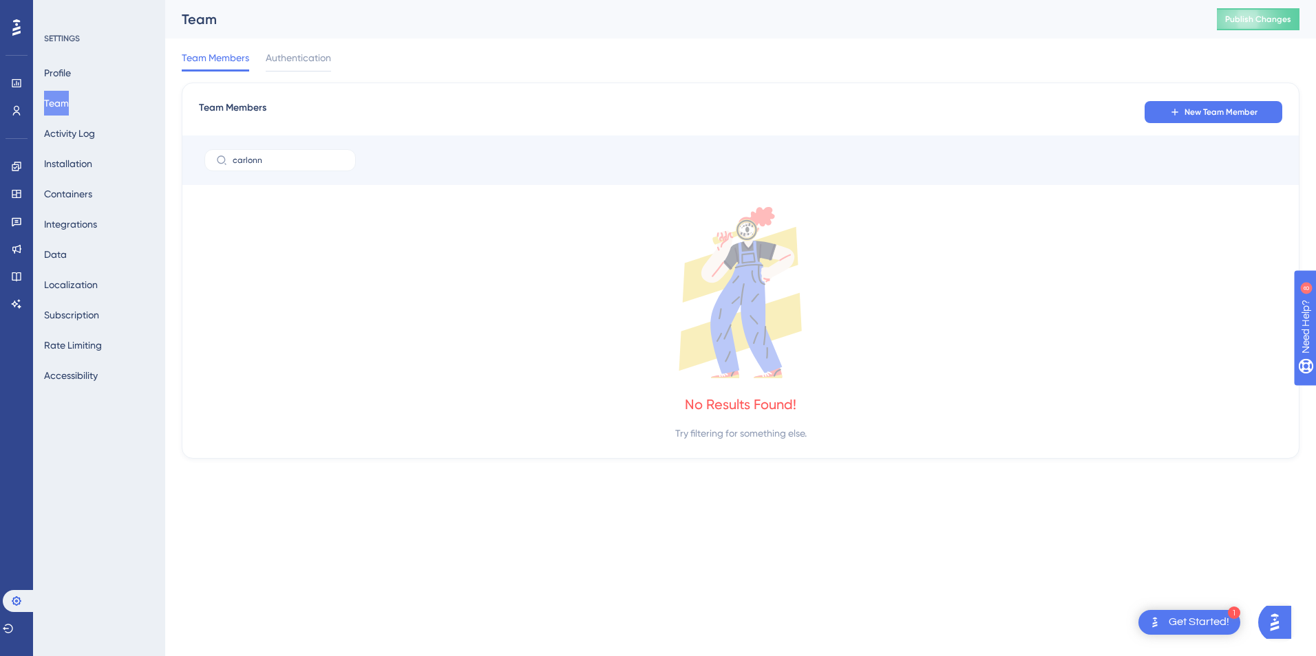
click at [1190, 617] on div "Get Started!" at bounding box center [1198, 622] width 61 height 15
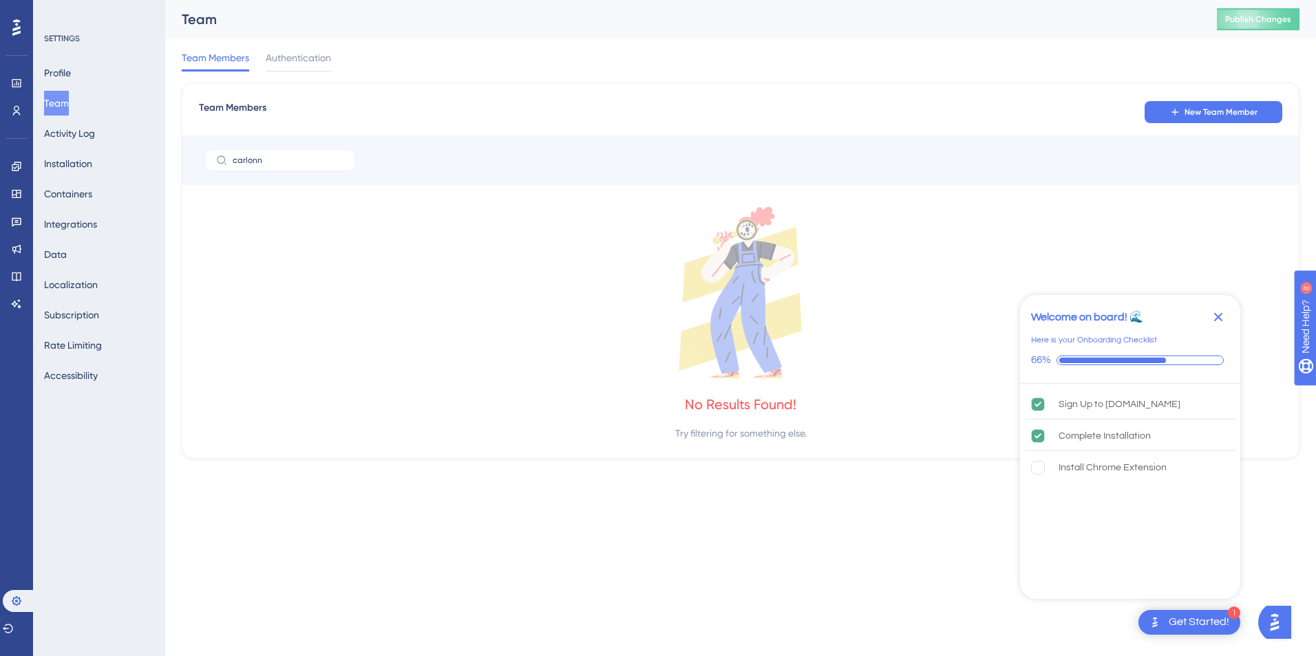
click at [1219, 316] on icon "Close Checklist" at bounding box center [1218, 317] width 9 height 9
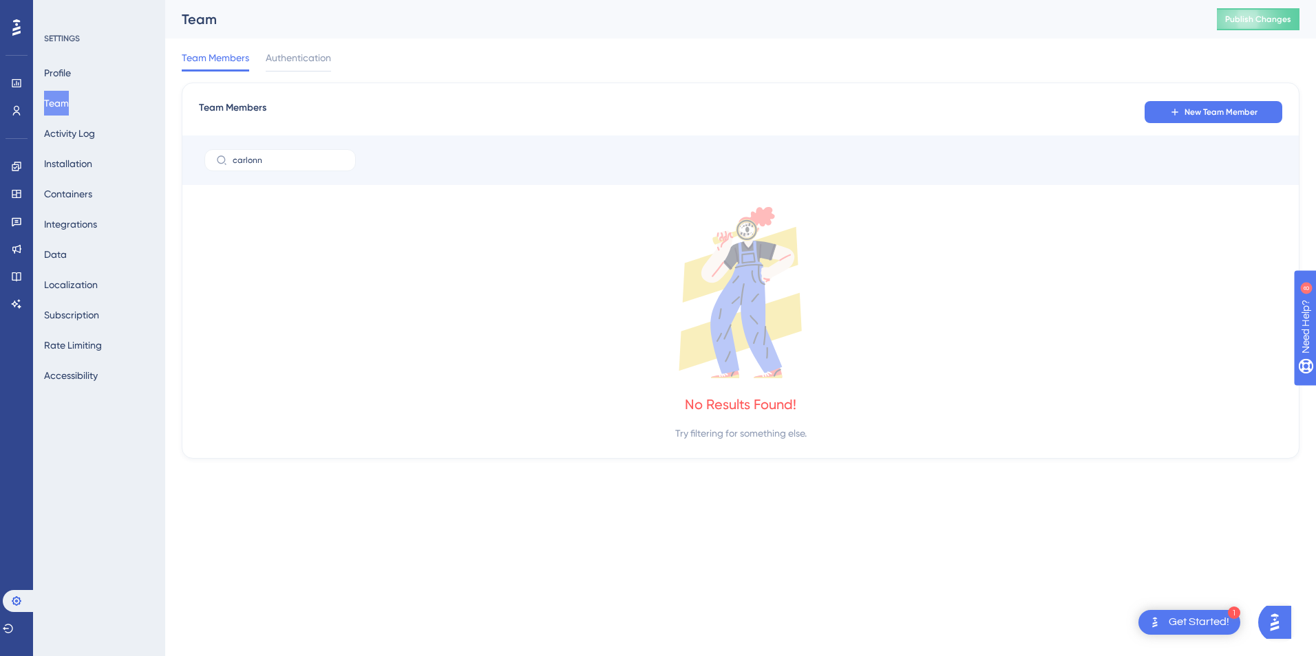
click at [1276, 635] on button "Open AI Assistant Launcher" at bounding box center [1274, 622] width 33 height 33
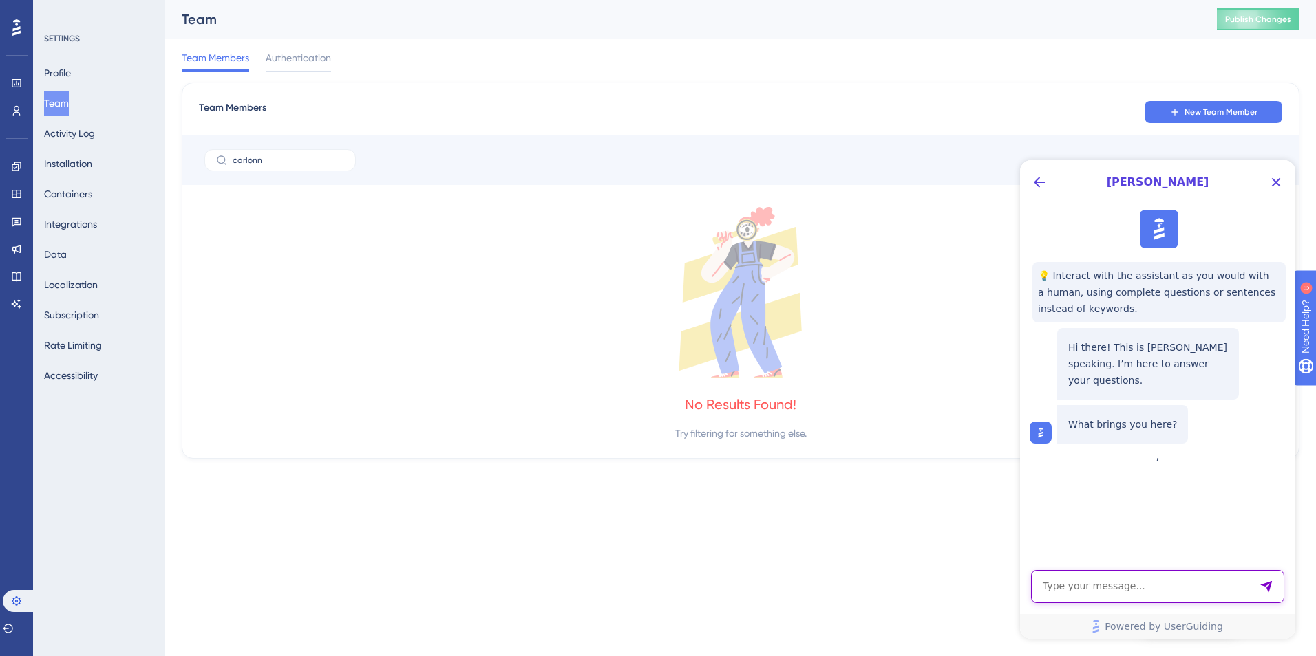
click at [1126, 597] on textarea "AI Assistant Text Input" at bounding box center [1157, 586] width 253 height 33
type textarea "I need to add a team member who already exists on userguiding but not on my sub…"
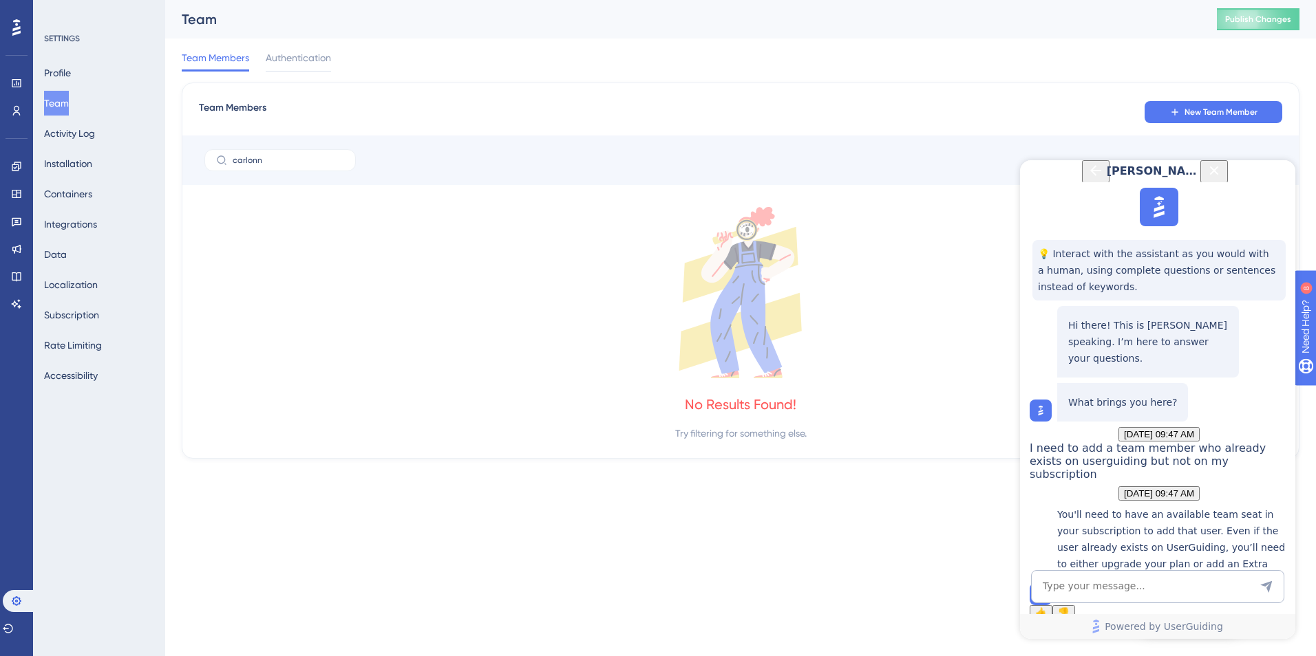
scroll to position [171, 0]
click at [1204, 590] on textarea "AI Assistant Text Input" at bounding box center [1157, 586] width 253 height 33
type textarea "i have enough seats, how do i invite an exsting userguide user?"
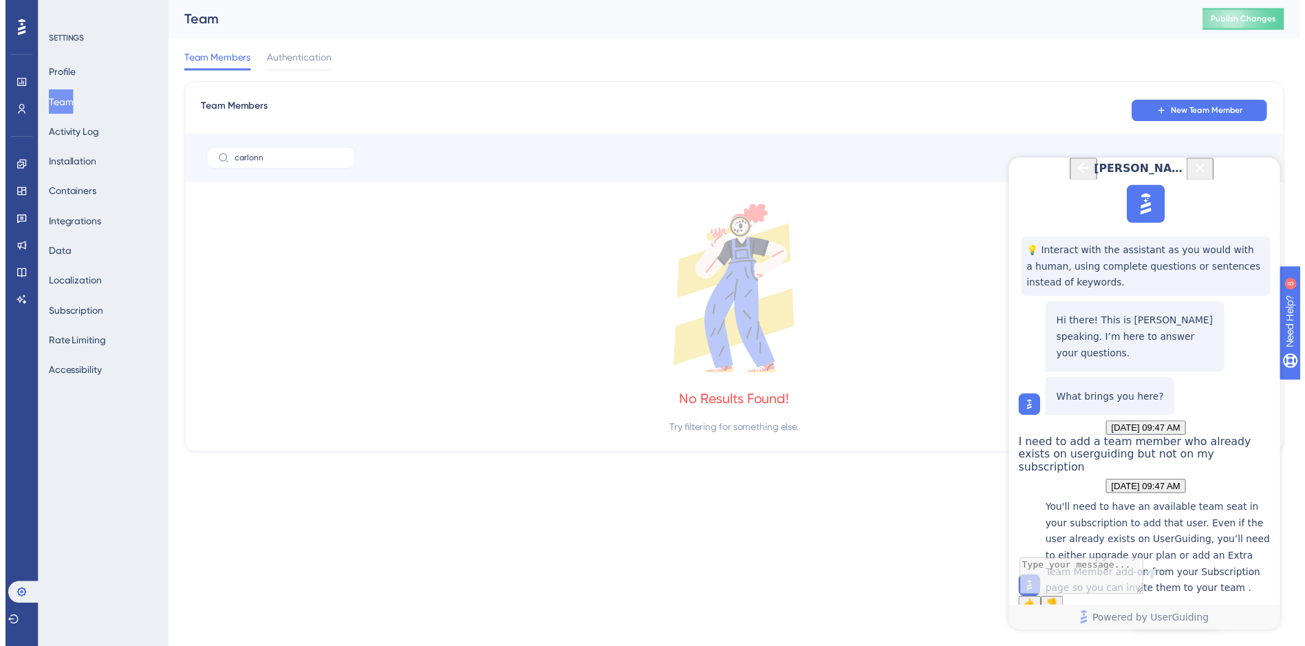
scroll to position [278, 0]
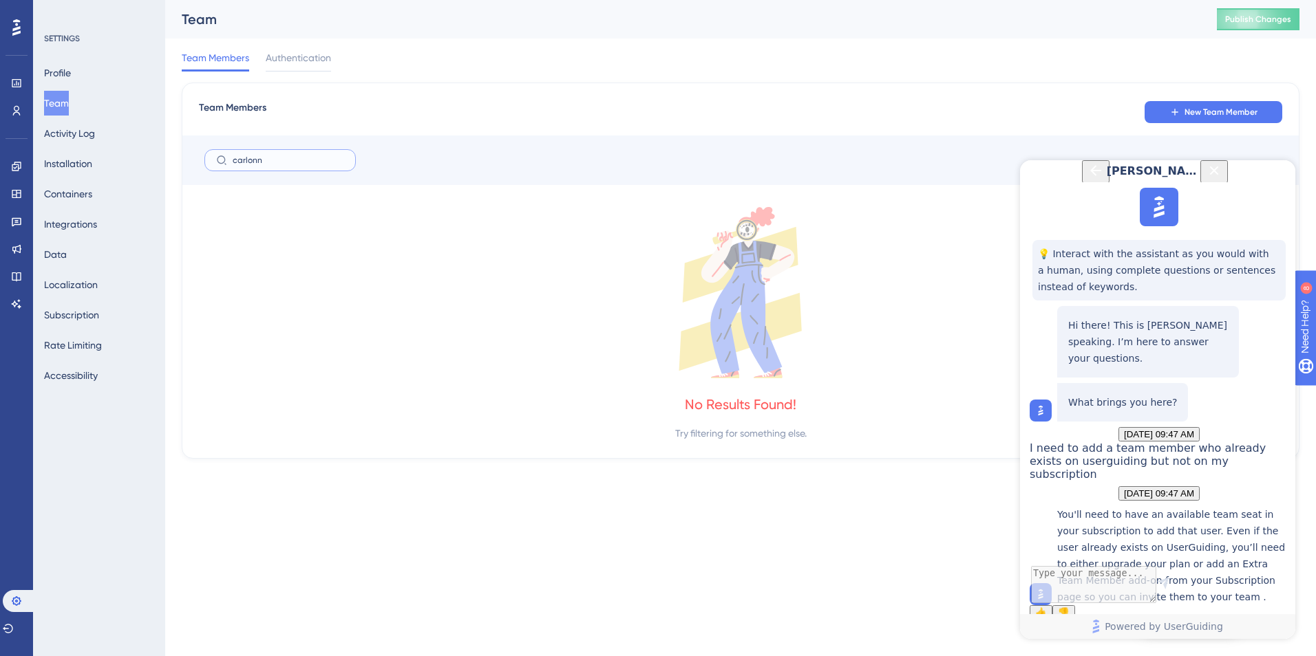
click at [255, 162] on input "carlonn" at bounding box center [288, 161] width 111 height 10
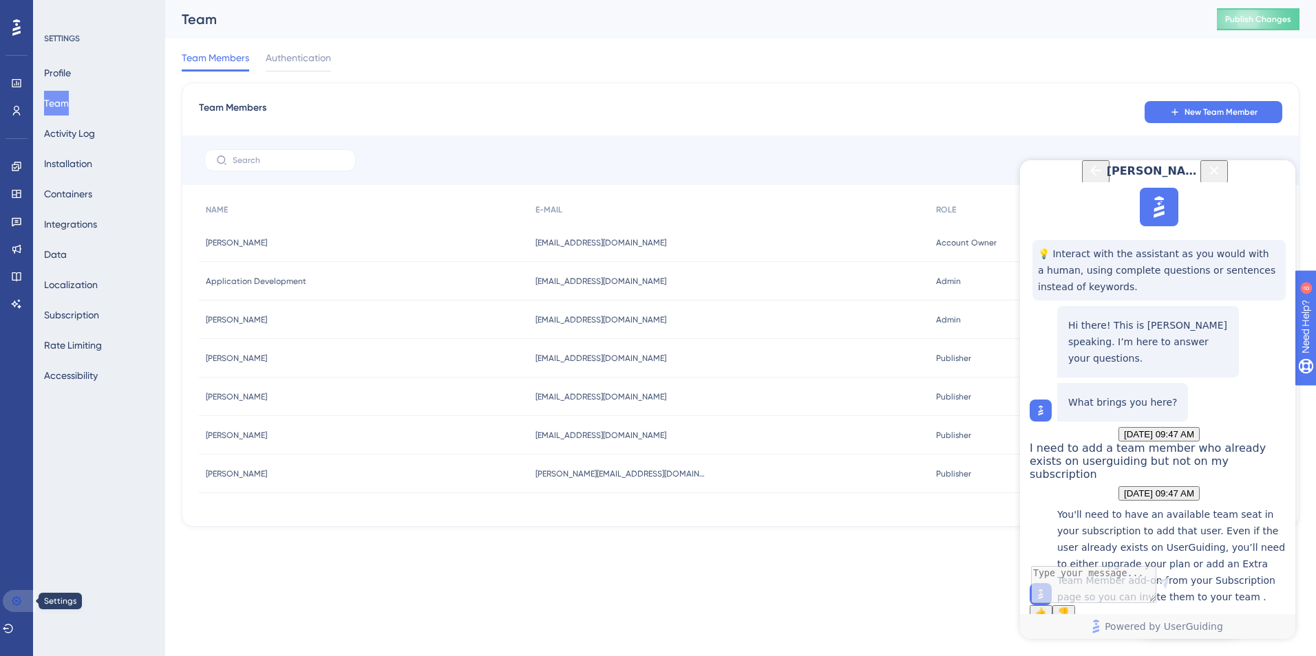
click at [19, 599] on icon at bounding box center [16, 601] width 9 height 9
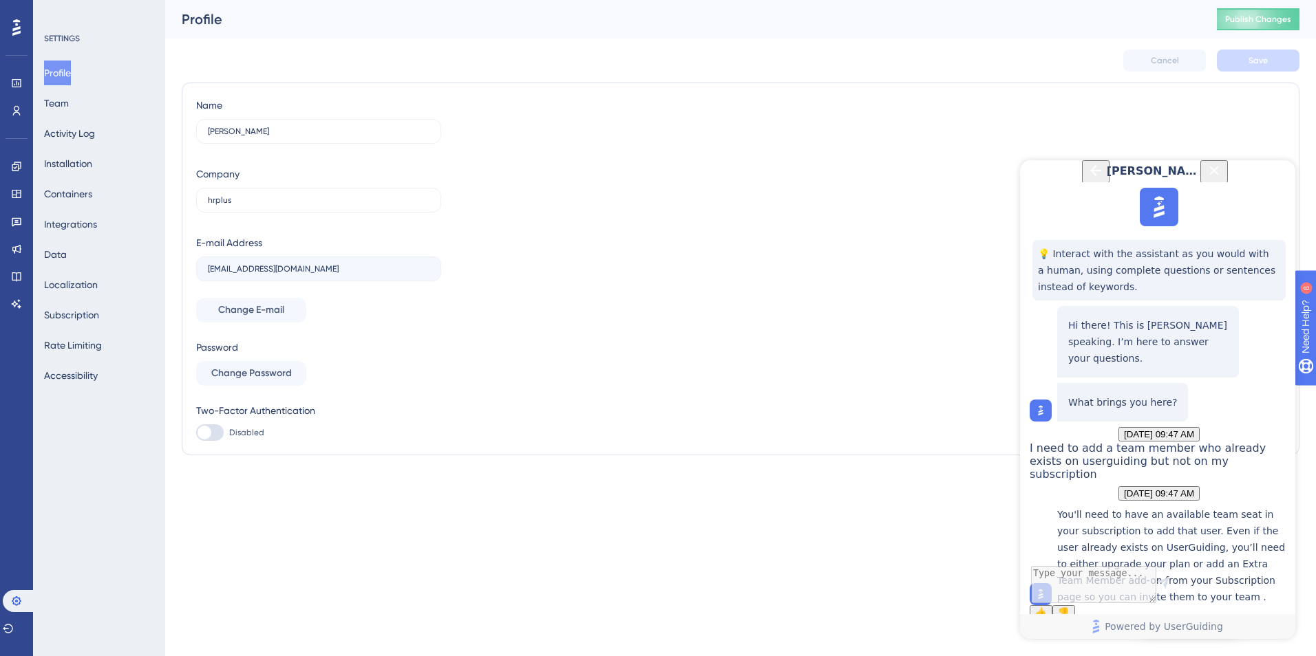
click at [86, 103] on div "Profile Team Activity Log Installation Containers Integrations Data Localizatio…" at bounding box center [99, 225] width 111 height 328
click at [69, 103] on button "Team" at bounding box center [56, 103] width 25 height 25
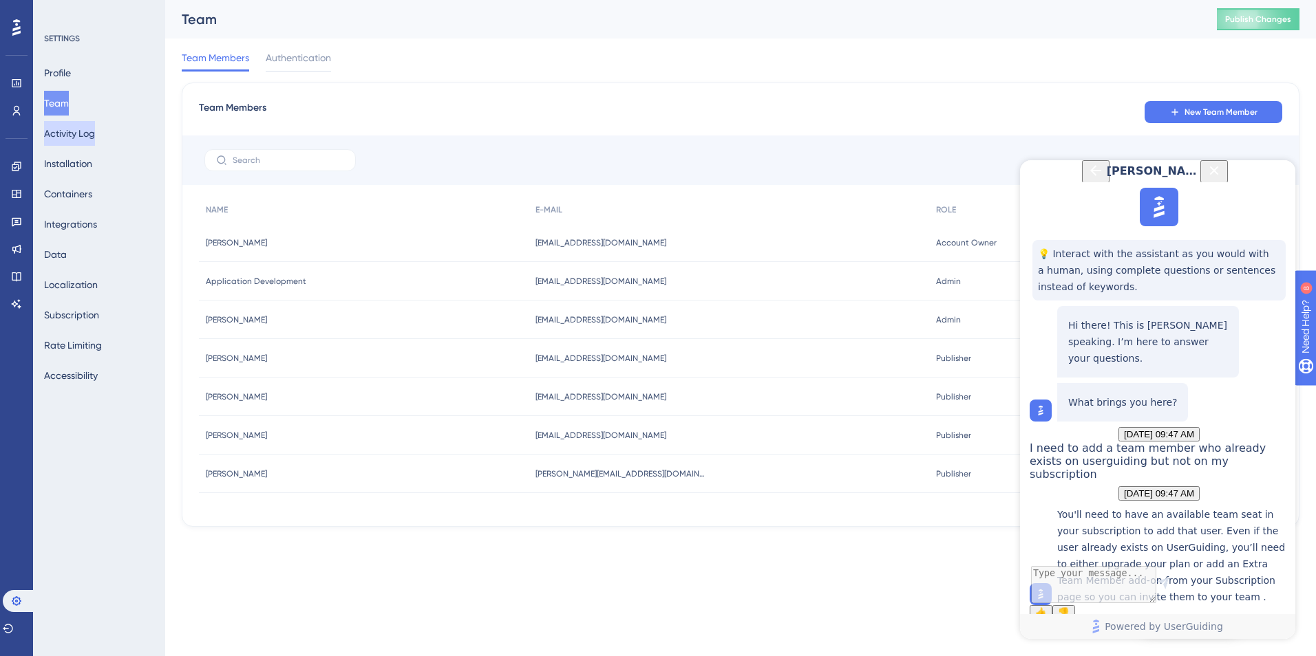
click at [87, 135] on button "Activity Log" at bounding box center [69, 133] width 51 height 25
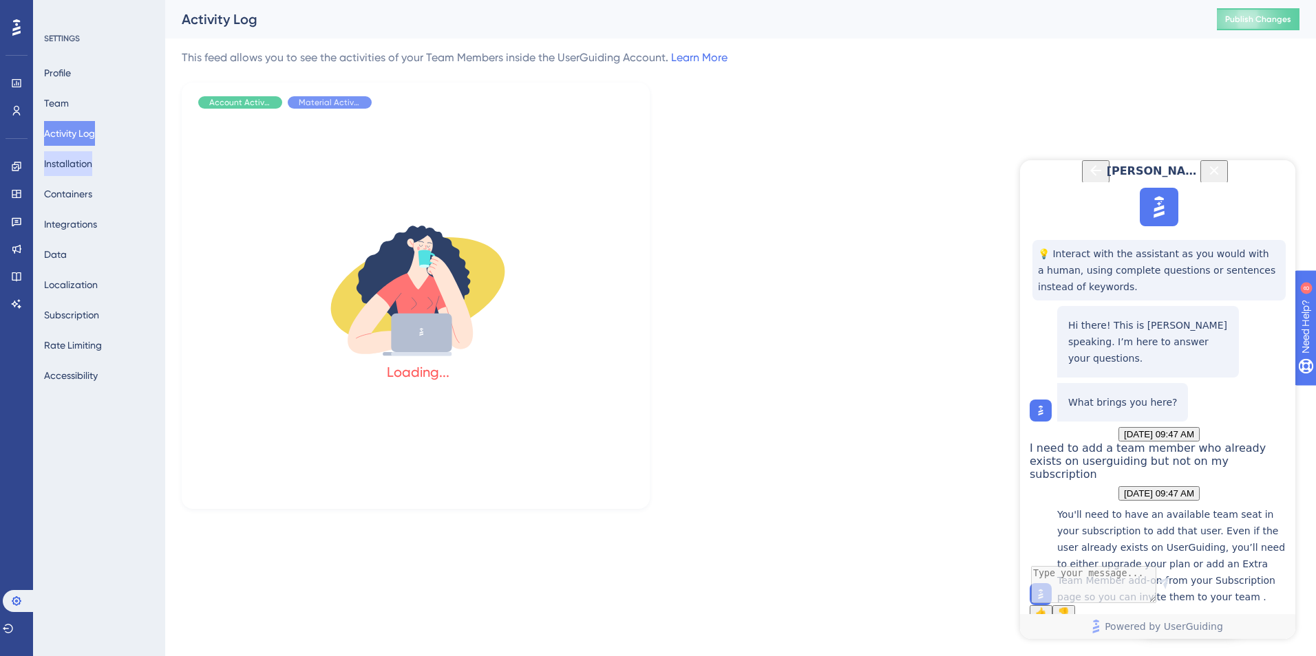
click at [85, 158] on button "Installation" at bounding box center [68, 163] width 48 height 25
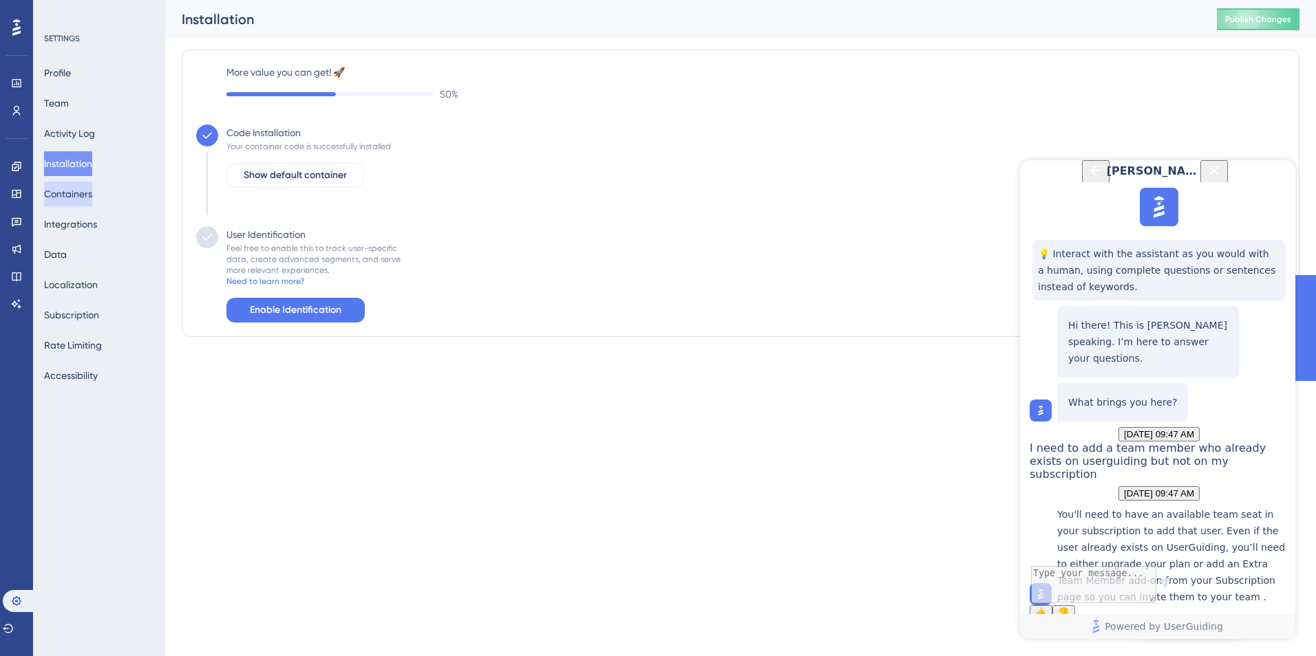
click at [86, 194] on button "Containers" at bounding box center [68, 194] width 48 height 25
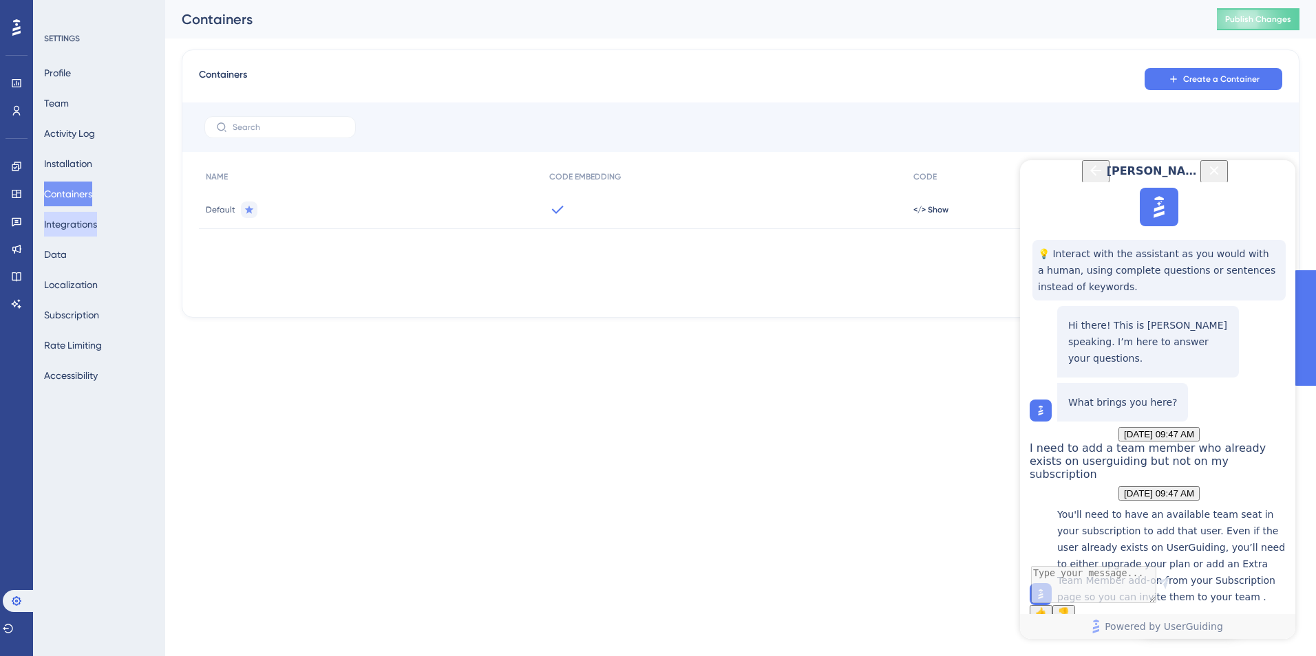
click at [86, 217] on button "Integrations" at bounding box center [70, 224] width 53 height 25
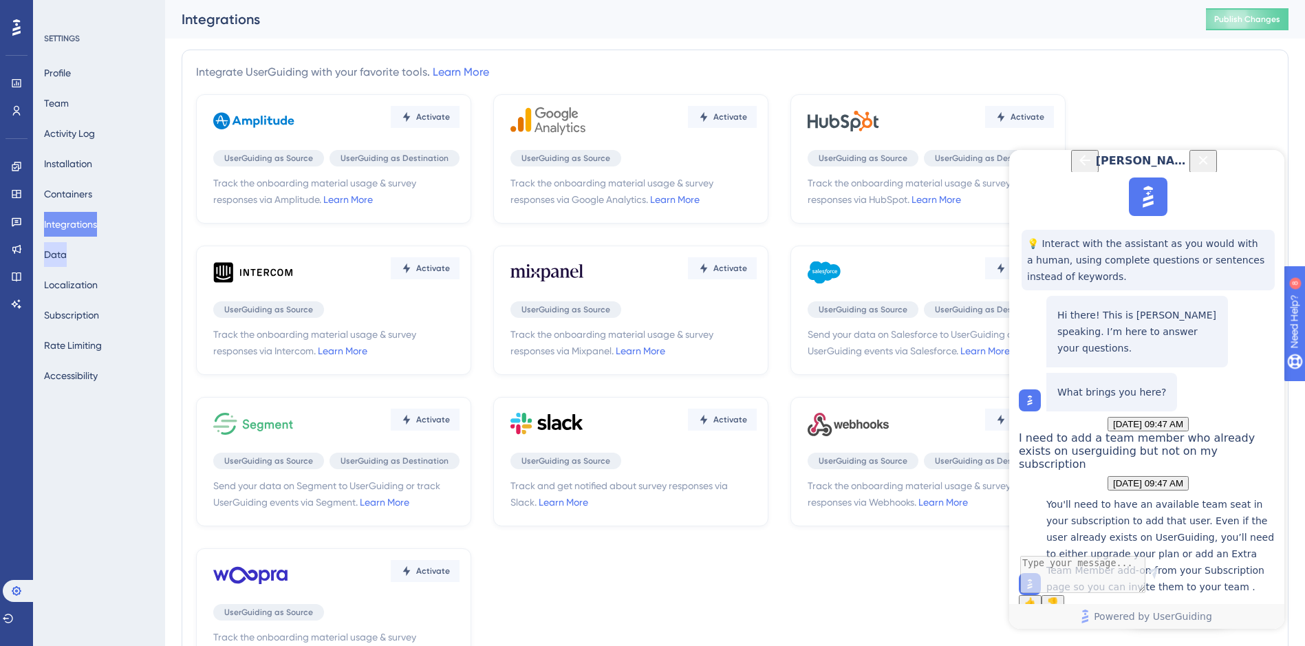
click at [67, 253] on button "Data" at bounding box center [55, 254] width 23 height 25
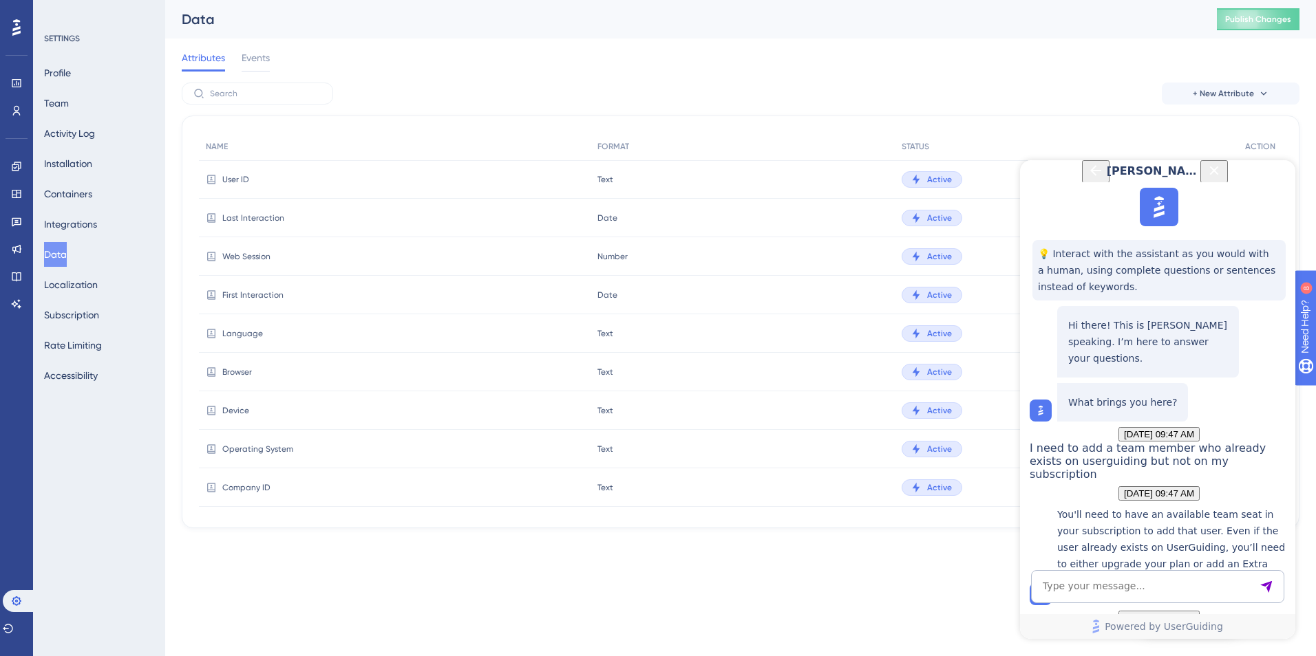
scroll to position [486, 0]
click at [1121, 592] on textarea "AI Assistant Text Input" at bounding box center [1157, 586] width 253 height 33
type textarea "this is to add a new member but it says email is already registered"
click at [80, 283] on button "Localization" at bounding box center [71, 284] width 54 height 25
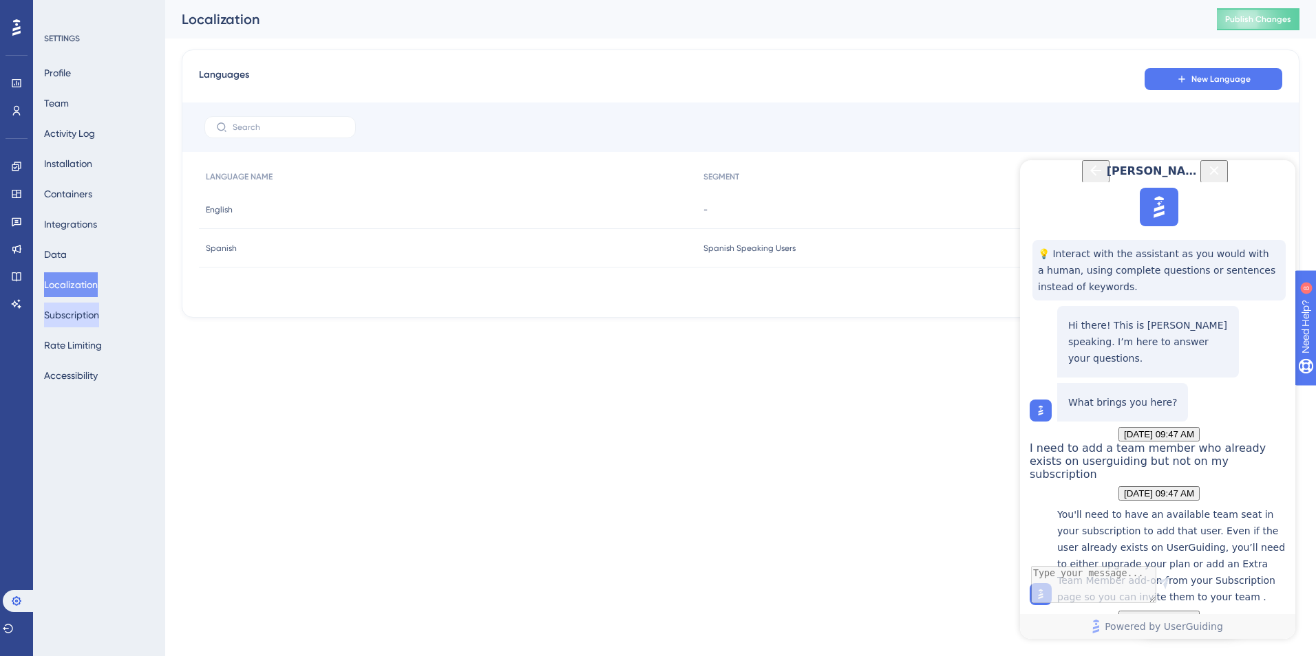
click at [80, 310] on button "Subscription" at bounding box center [71, 315] width 55 height 25
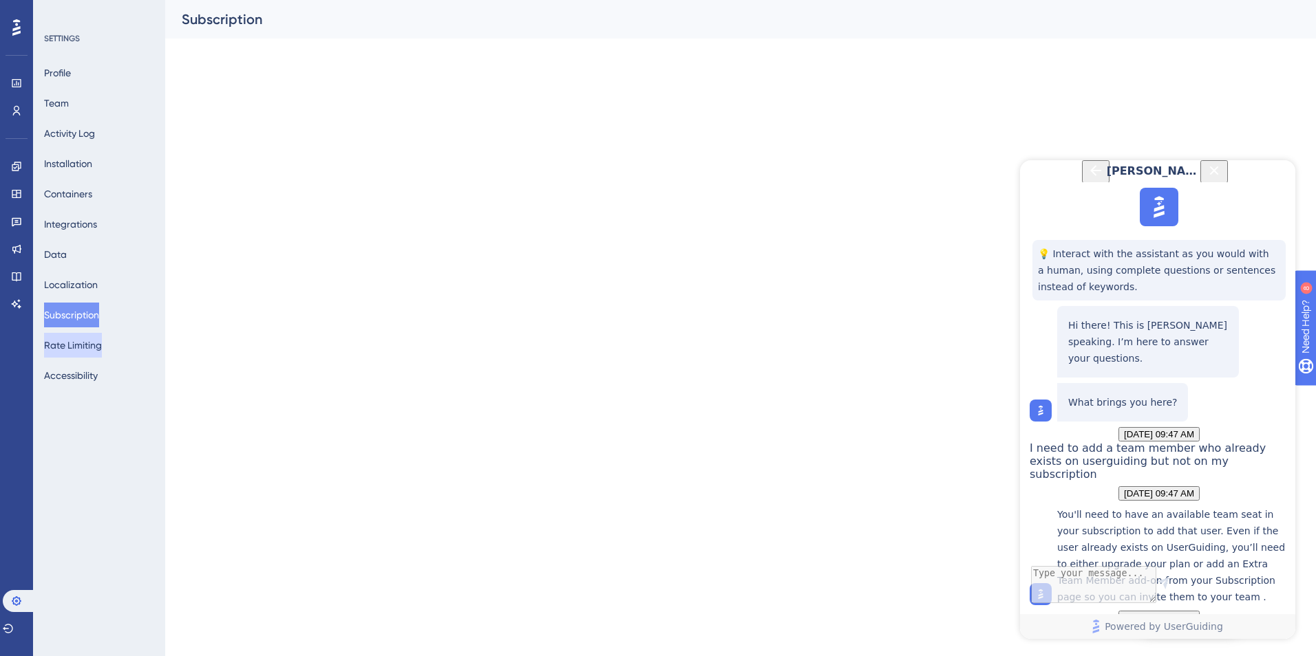
click at [83, 336] on button "Rate Limiting" at bounding box center [73, 345] width 58 height 25
click at [87, 358] on div "Profile Team Activity Log Installation Containers Integrations Data Localizatio…" at bounding box center [99, 225] width 111 height 328
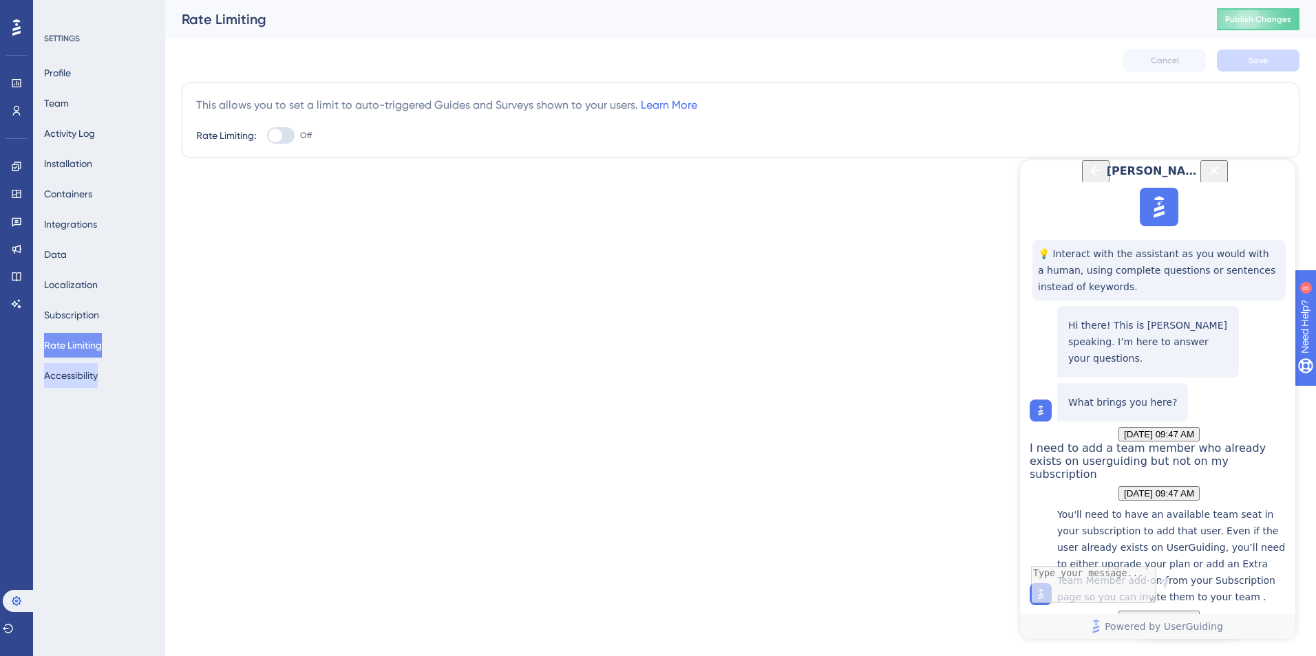
click at [87, 374] on button "Accessibility" at bounding box center [71, 375] width 54 height 25
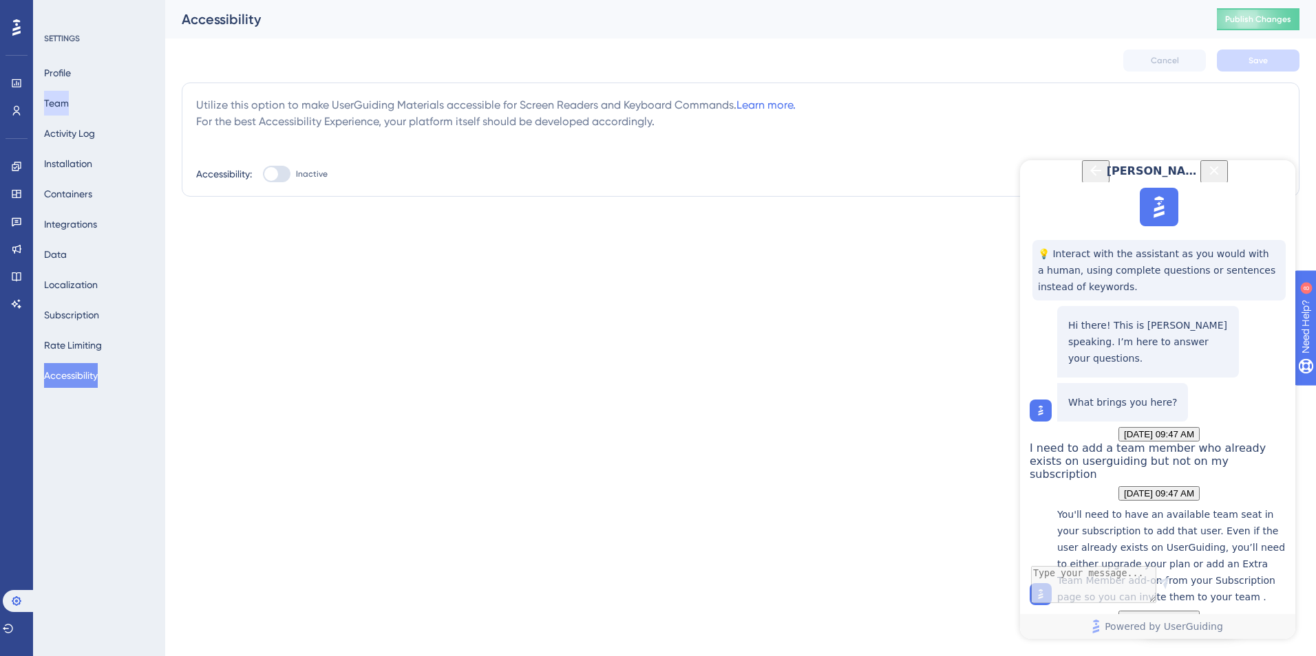
click at [62, 100] on button "Team" at bounding box center [56, 103] width 25 height 25
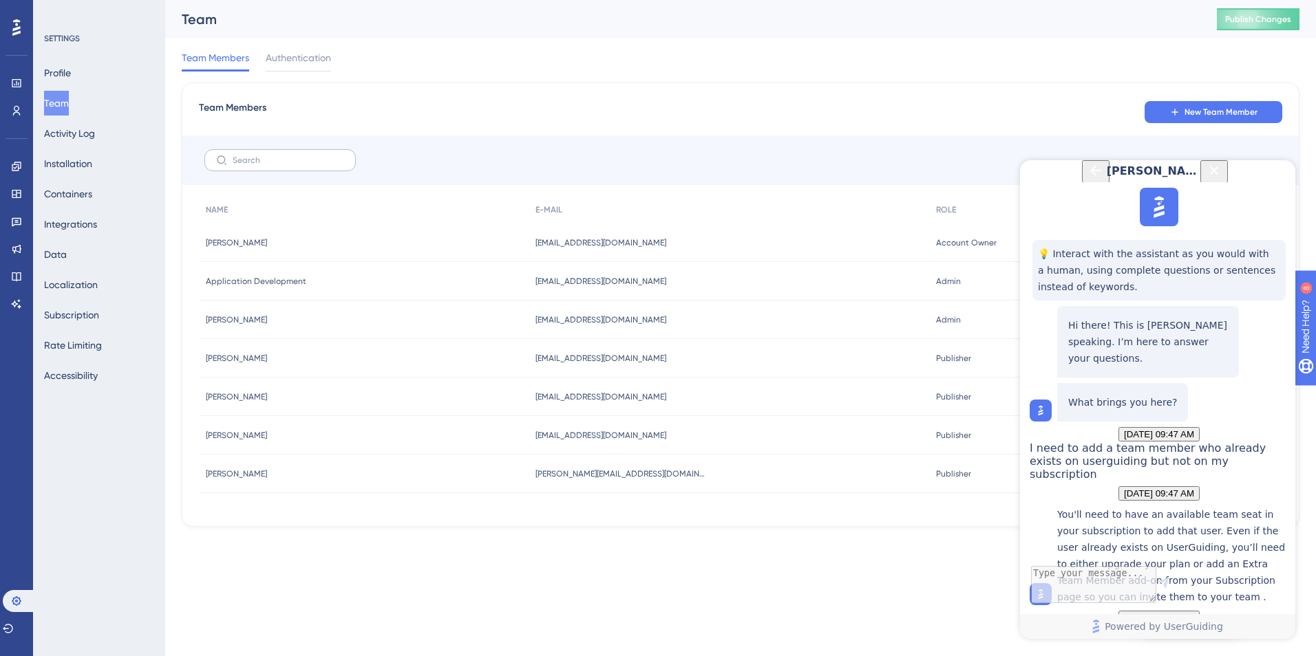
click at [297, 170] on label at bounding box center [279, 160] width 151 height 22
click at [297, 165] on input "text" at bounding box center [288, 161] width 111 height 10
click at [1206, 114] on span "New Team Member" at bounding box center [1220, 112] width 73 height 11
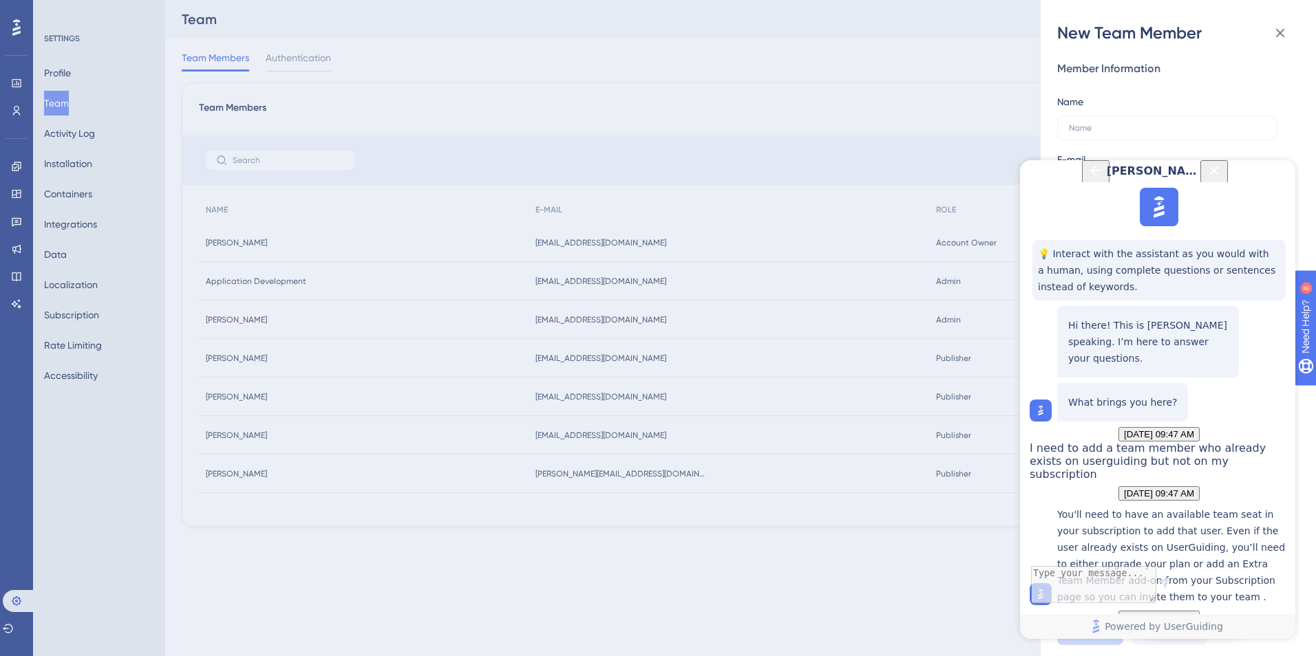
scroll to position [593, 0]
click at [291, 60] on div "New Team Member Member Information Name E-mail Role Editor: Create & edit mater…" at bounding box center [658, 328] width 1316 height 656
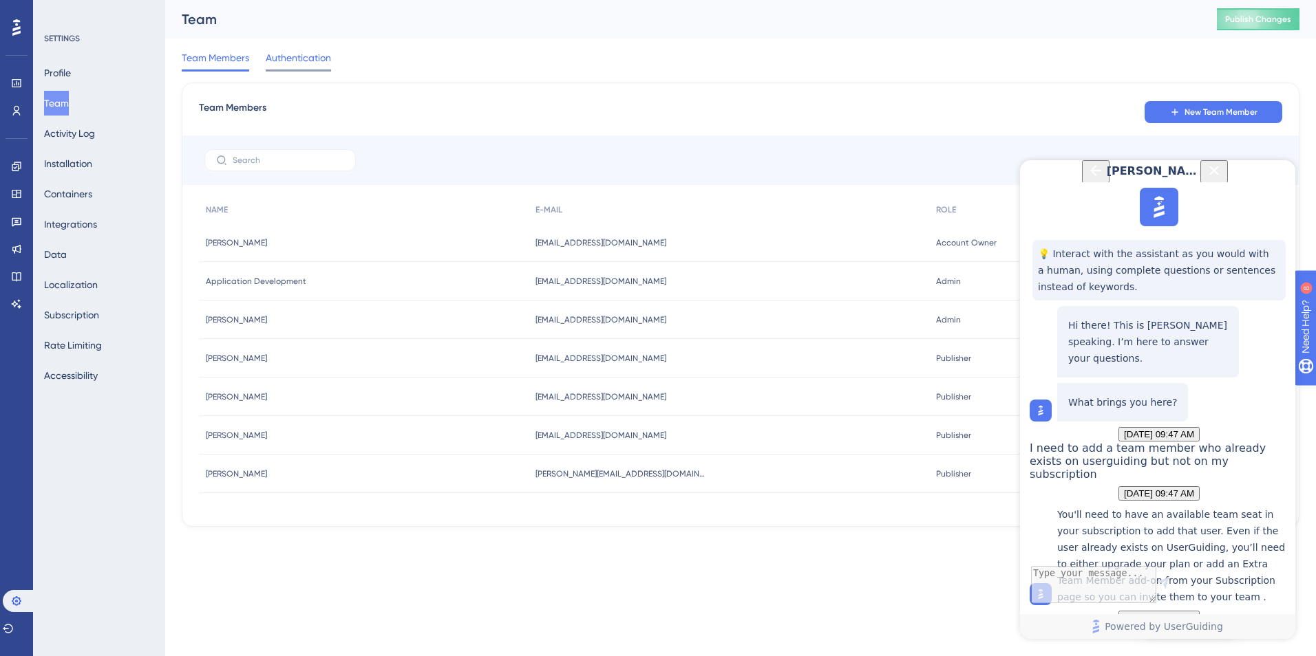
click at [292, 60] on span "Authentication" at bounding box center [298, 58] width 65 height 17
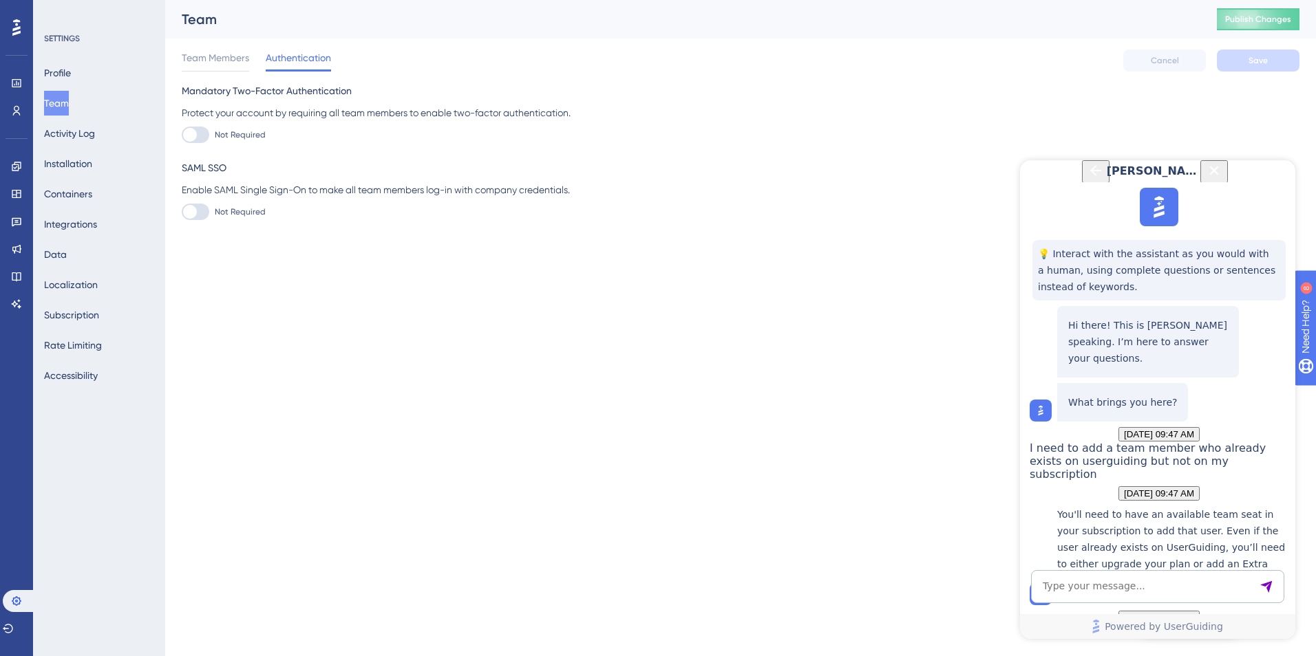
scroll to position [789, 0]
click at [239, 58] on span "Team Members" at bounding box center [215, 58] width 67 height 17
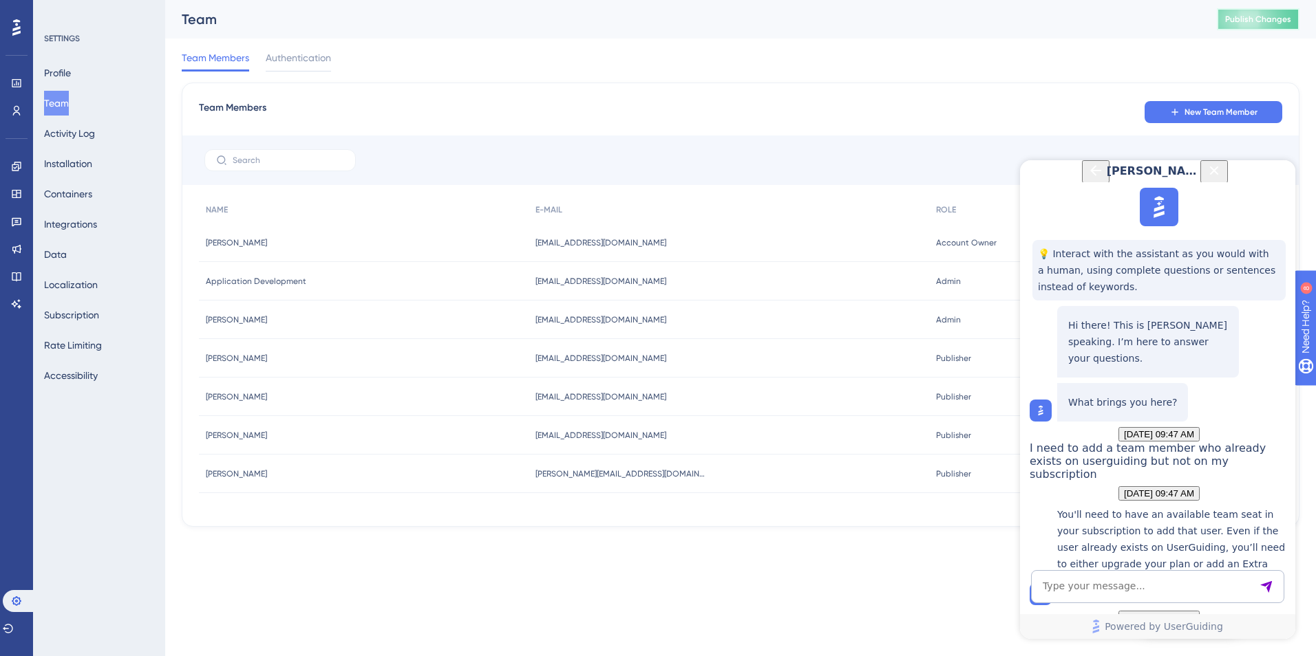
click at [1252, 25] on button "Publish Changes" at bounding box center [1258, 19] width 83 height 22
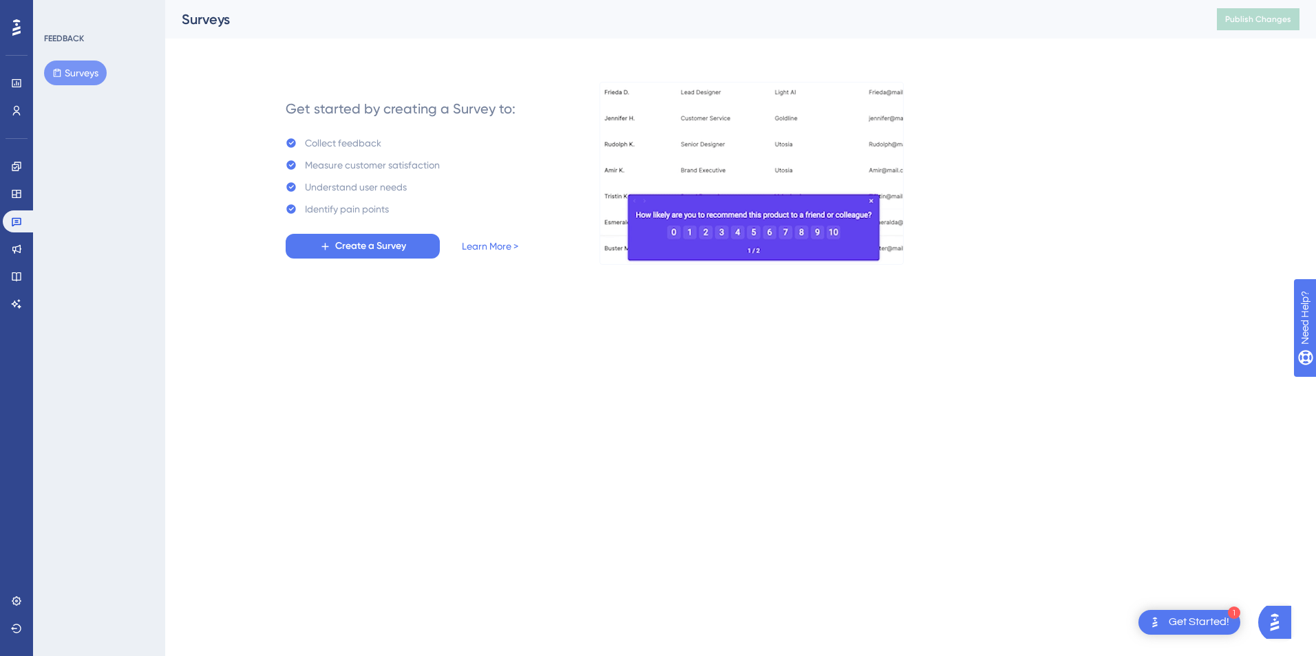
click at [871, 202] on img at bounding box center [751, 173] width 304 height 183
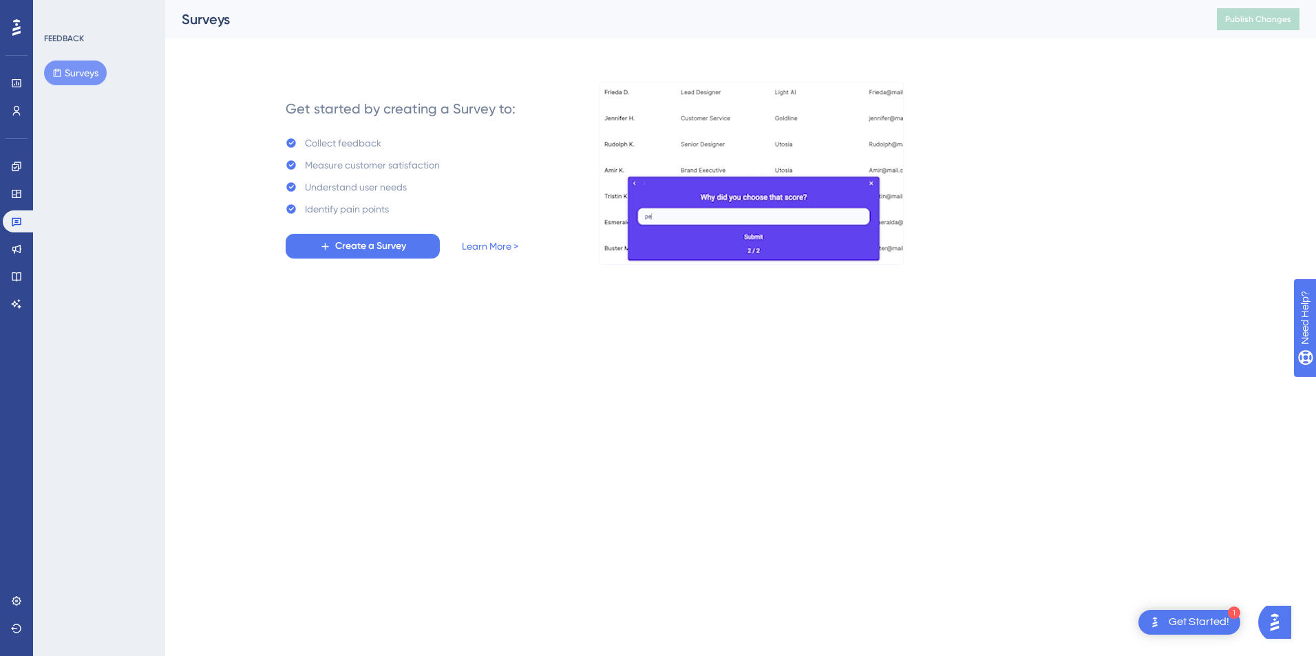
click at [1084, 228] on div "Get started by creating a Survey to: Collect feedback Measure customer satisfac…" at bounding box center [765, 174] width 1068 height 182
click at [16, 593] on link at bounding box center [17, 601] width 28 height 22
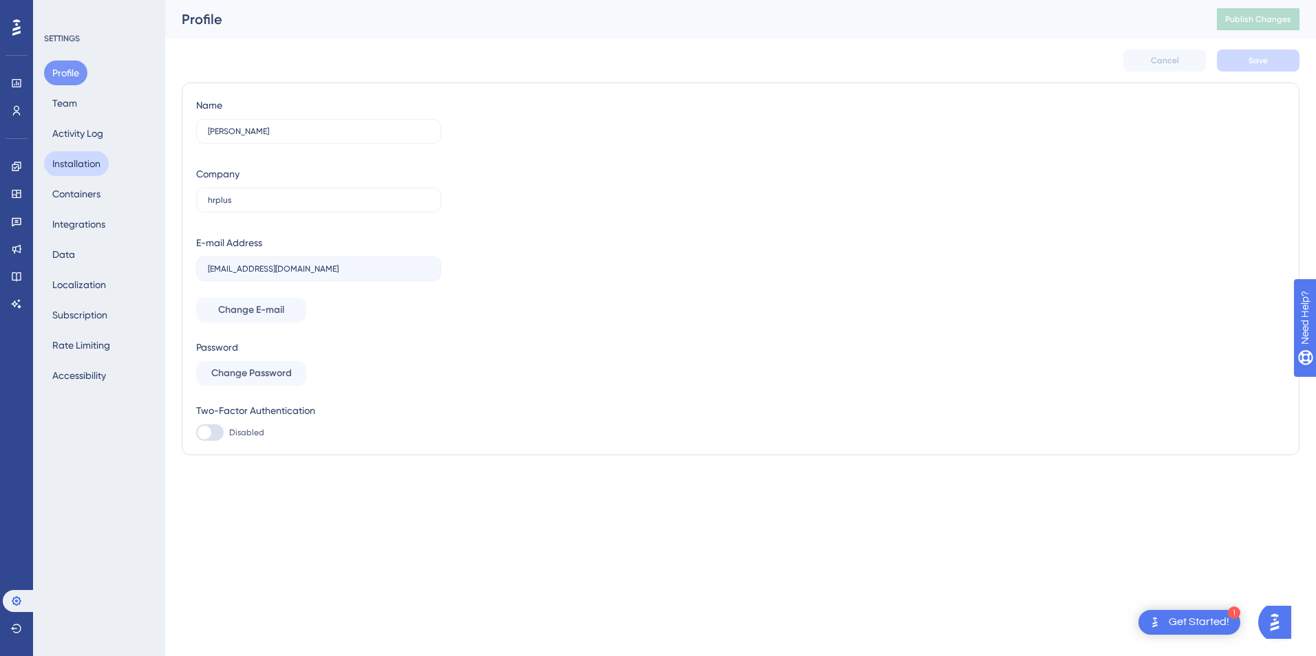
click at [71, 167] on button "Installation" at bounding box center [76, 163] width 65 height 25
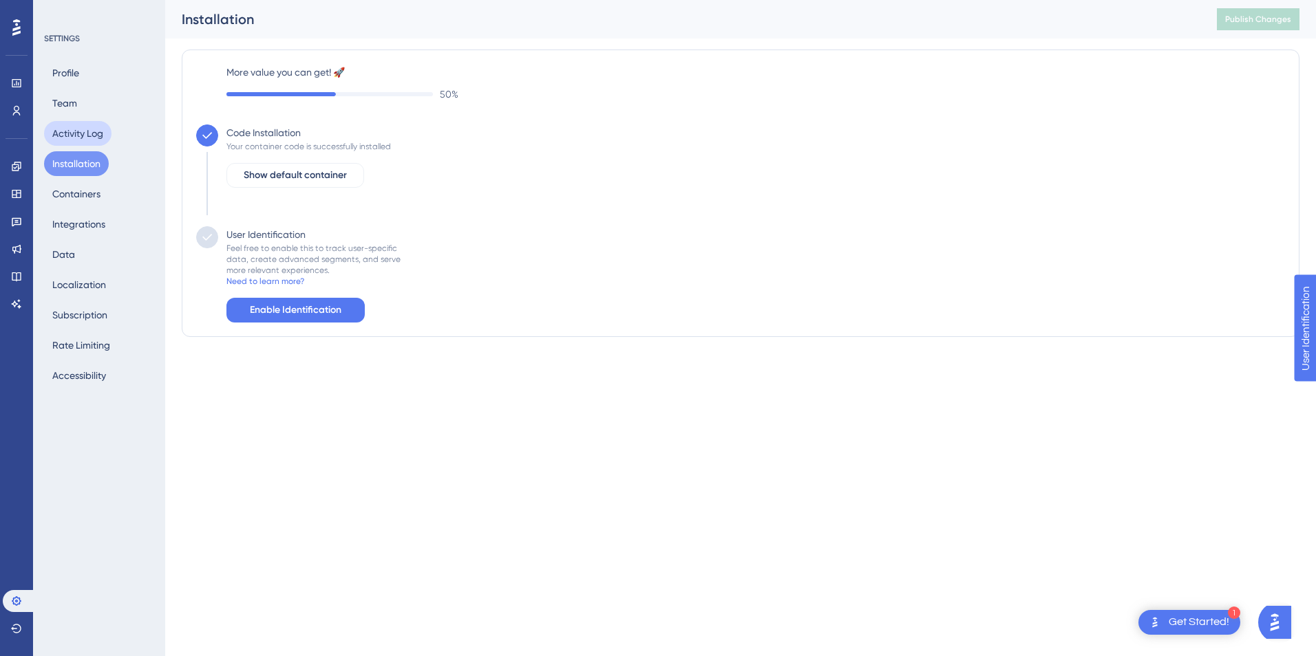
click at [103, 129] on button "Activity Log" at bounding box center [77, 133] width 67 height 25
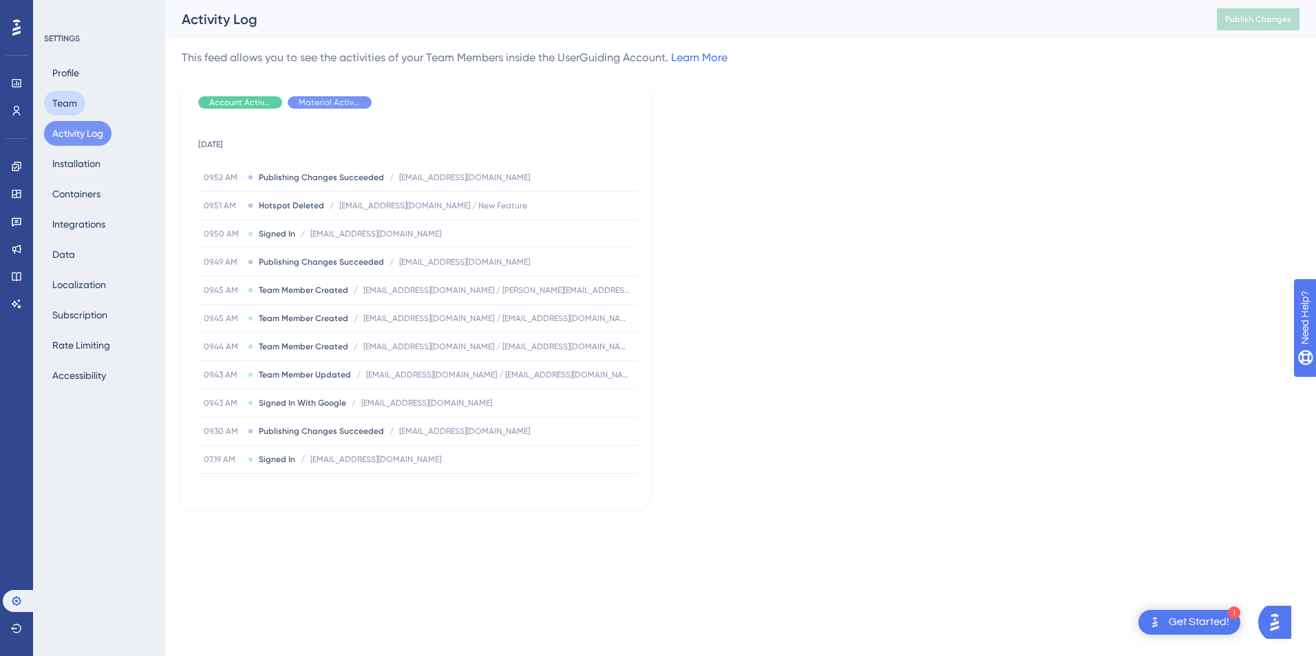
click at [61, 105] on button "Team" at bounding box center [64, 103] width 41 height 25
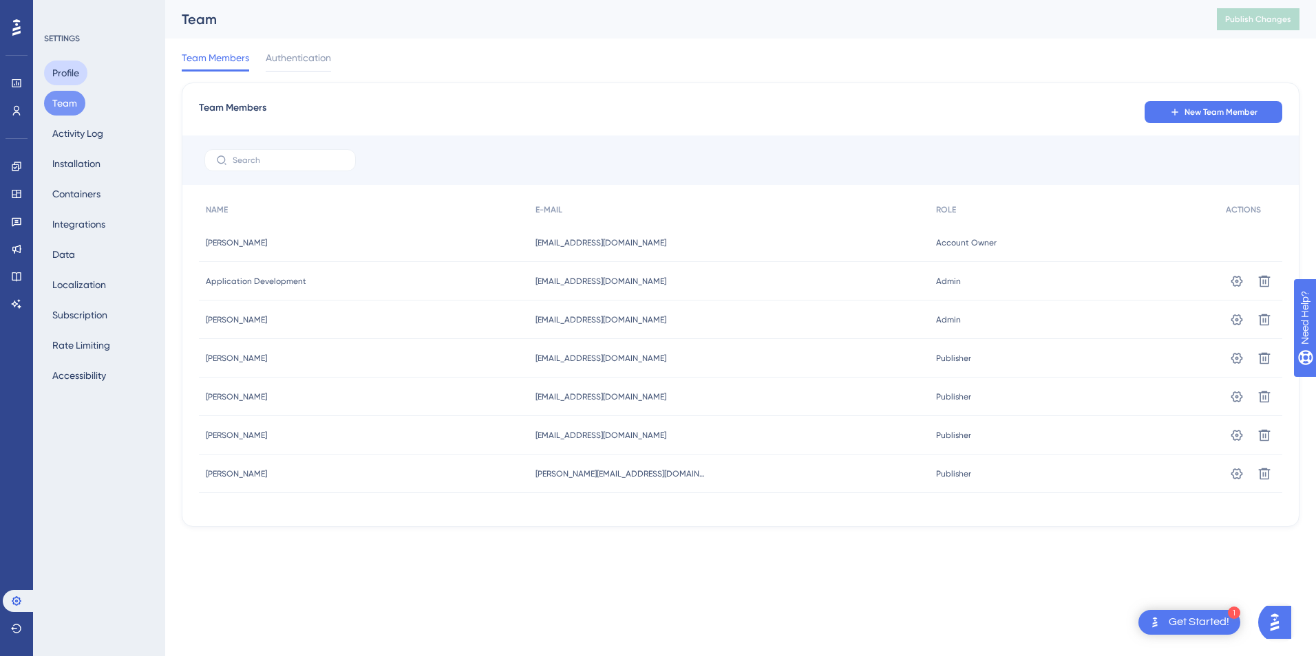
click at [66, 74] on button "Profile" at bounding box center [65, 73] width 43 height 25
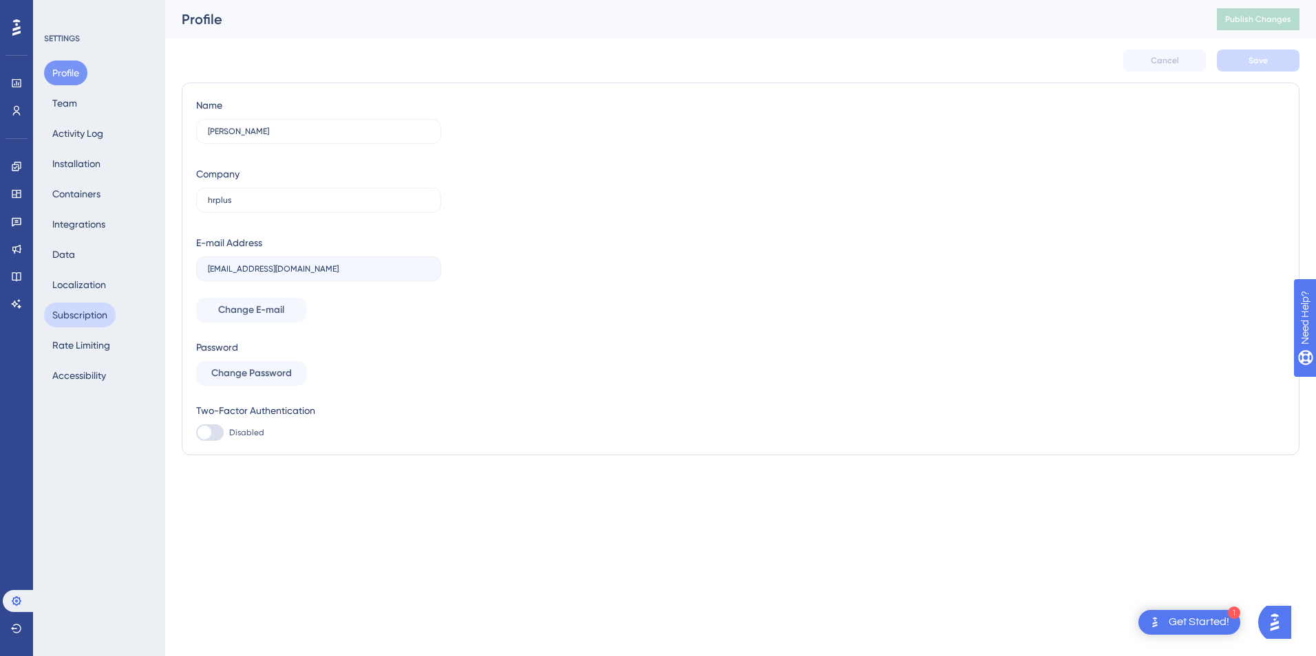
click at [81, 310] on button "Subscription" at bounding box center [80, 315] width 72 height 25
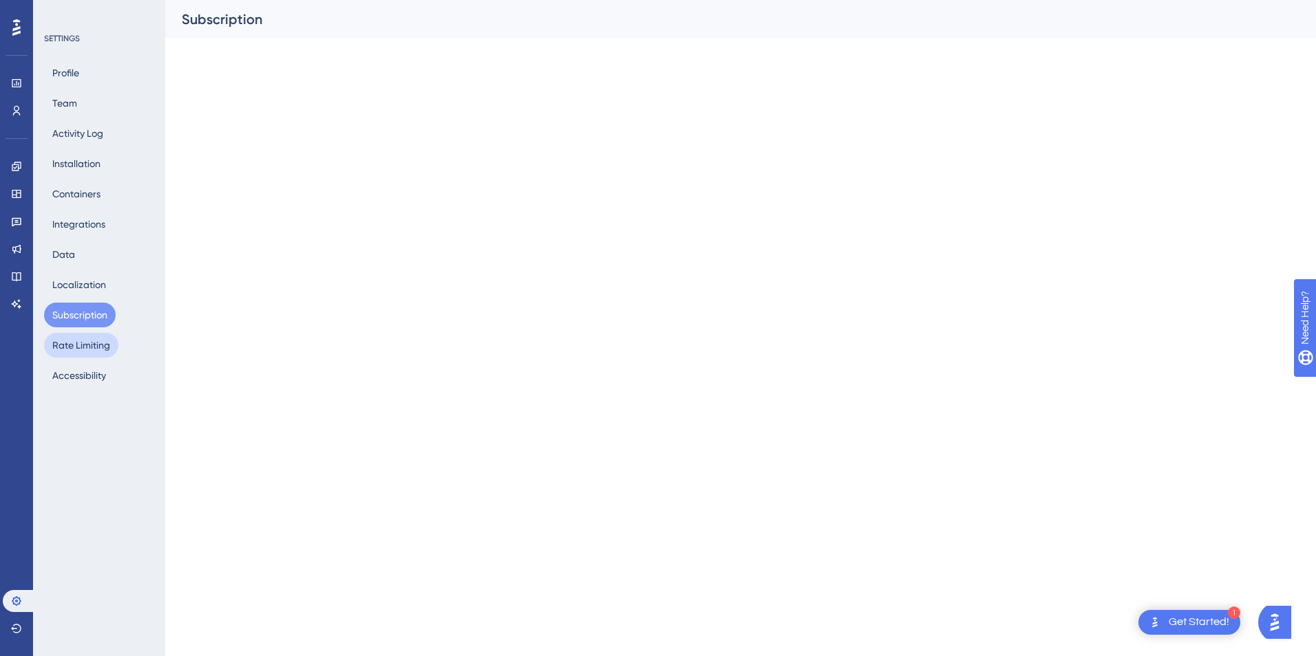
click at [81, 349] on button "Rate Limiting" at bounding box center [81, 345] width 74 height 25
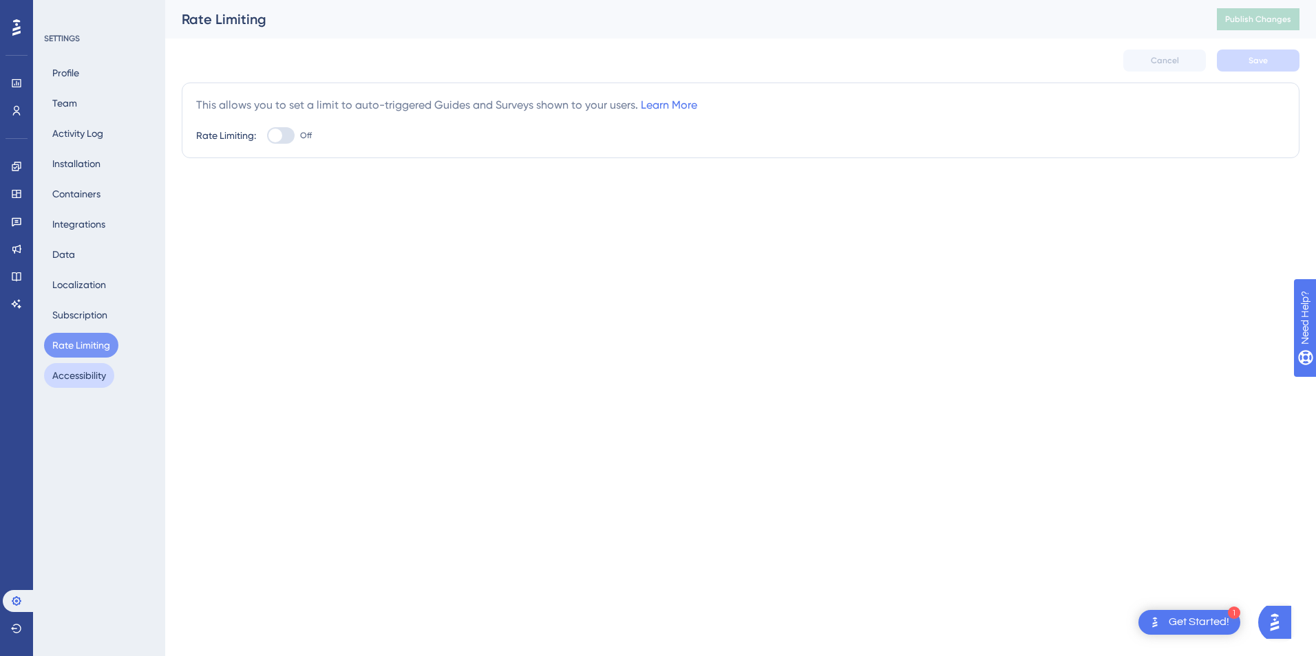
click at [81, 383] on button "Accessibility" at bounding box center [79, 375] width 70 height 25
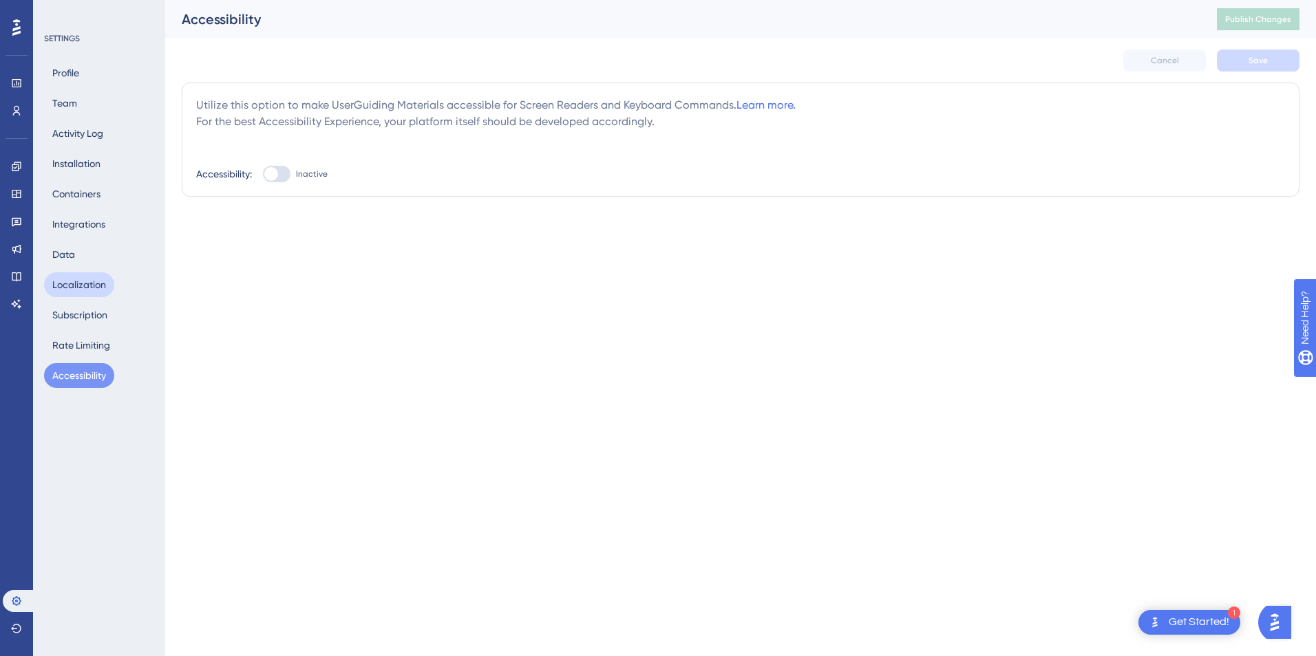
click at [81, 285] on button "Localization" at bounding box center [79, 284] width 70 height 25
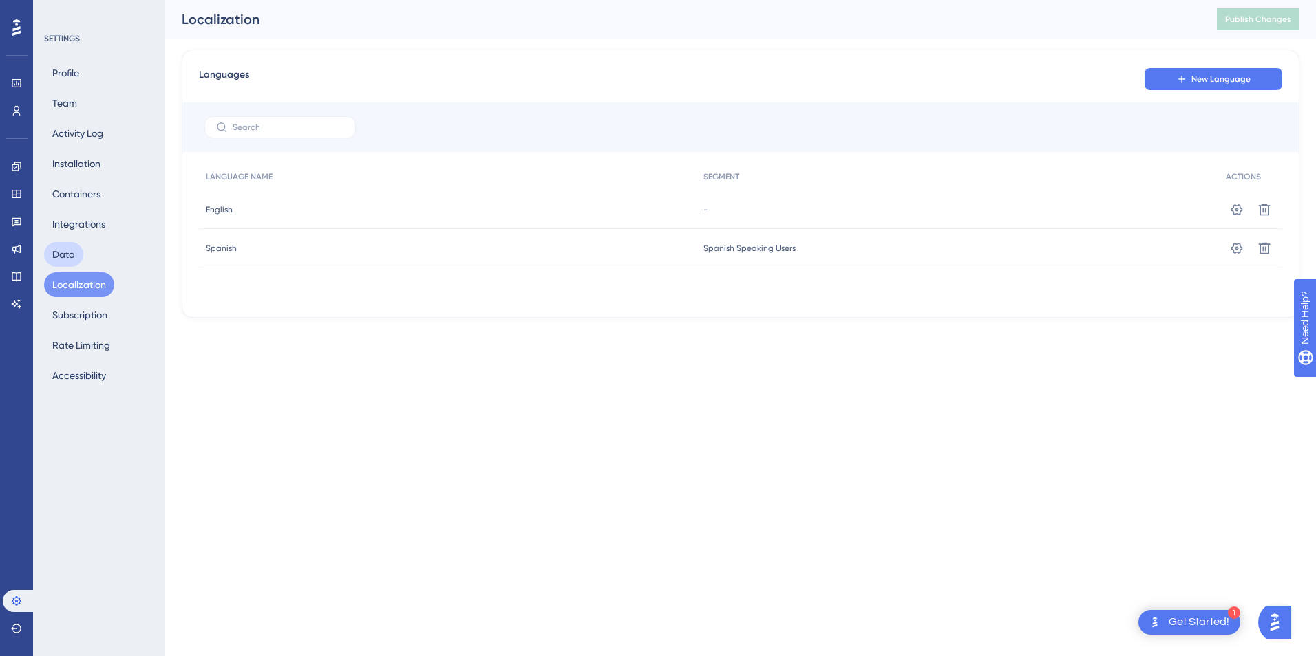
click at [68, 253] on button "Data" at bounding box center [63, 254] width 39 height 25
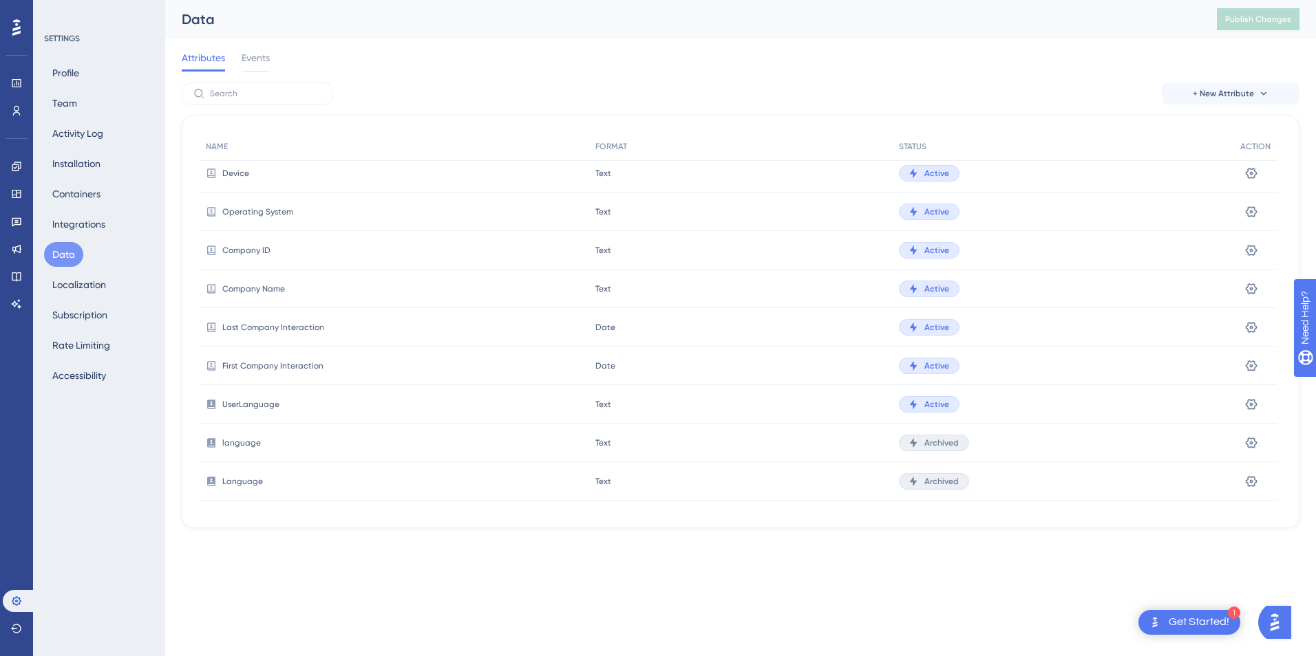
scroll to position [282, 0]
